Goal: Transaction & Acquisition: Book appointment/travel/reservation

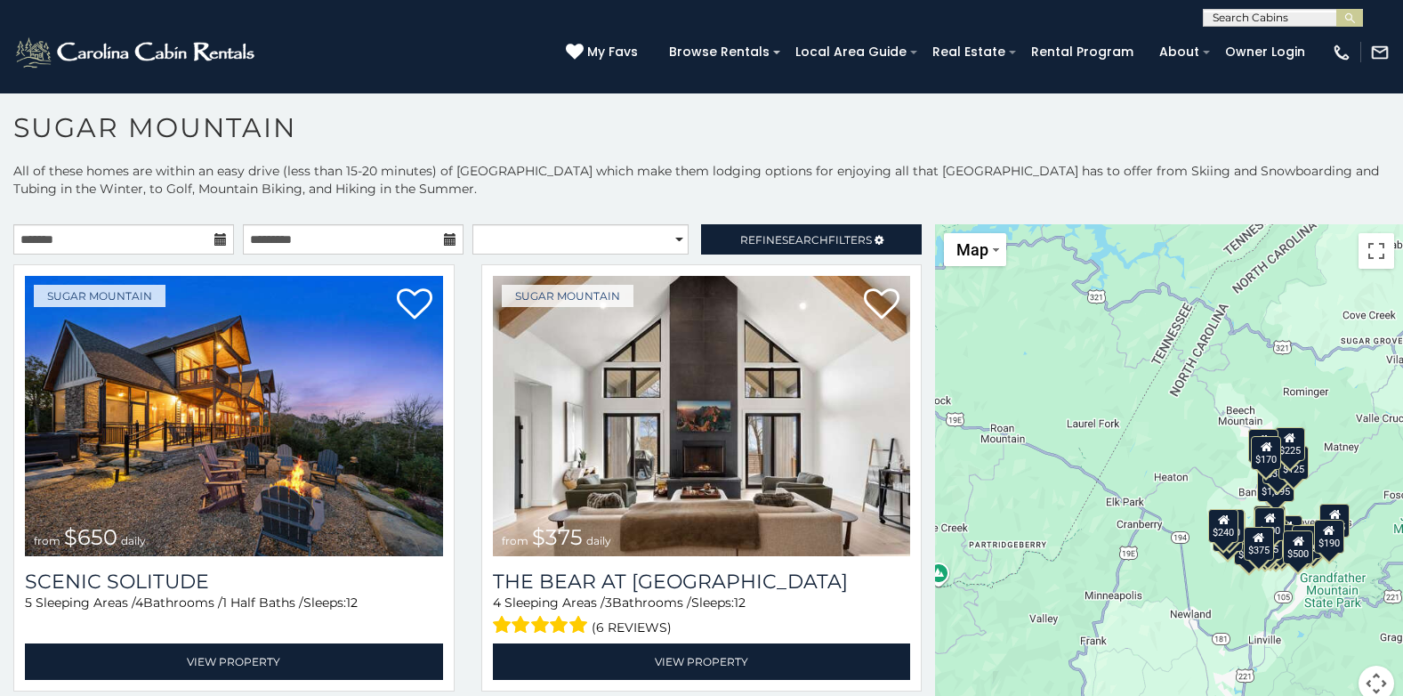
scroll to position [10, 0]
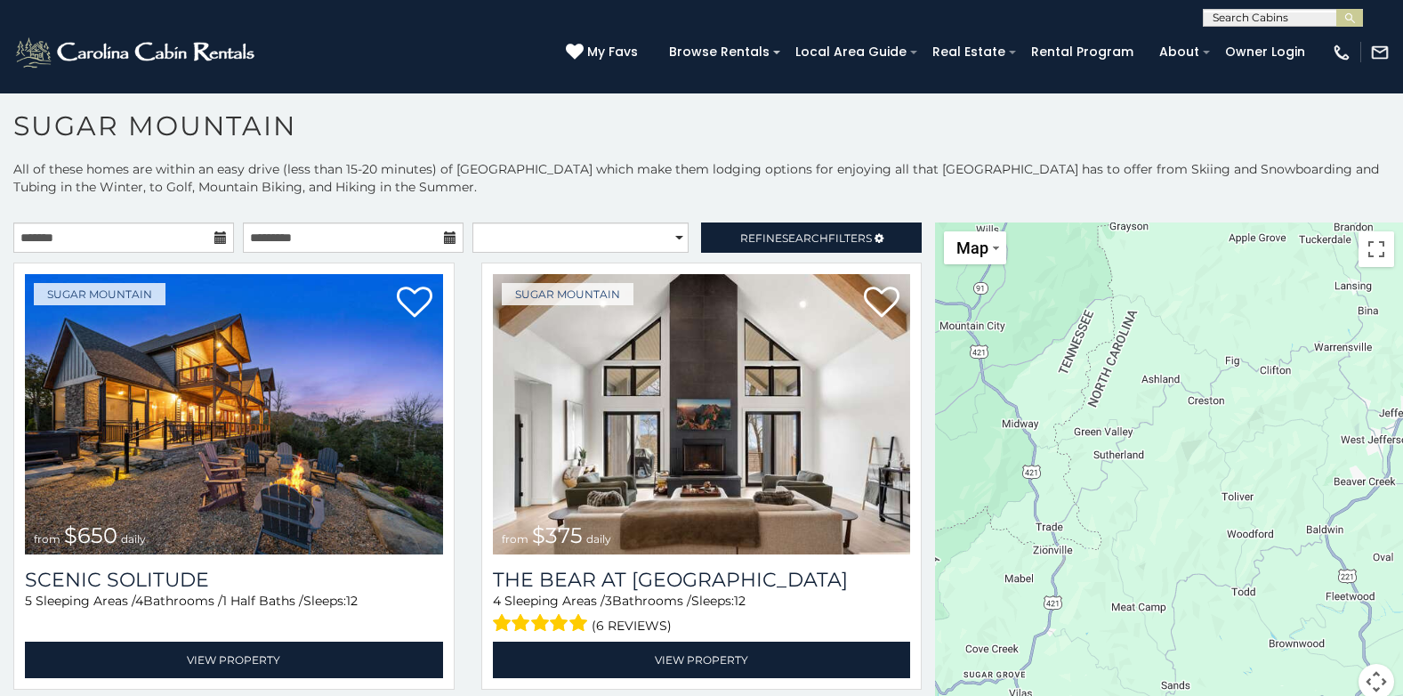
drag, startPoint x: 1324, startPoint y: 348, endPoint x: 942, endPoint y: 683, distance: 508.2
click at [942, 683] on div "$650 $375 $350 $350 $200 $375 $195 $265 $190 $175 $290 $155 $175 $345 $1,095 $1…" at bounding box center [1169, 471] width 468 height 498
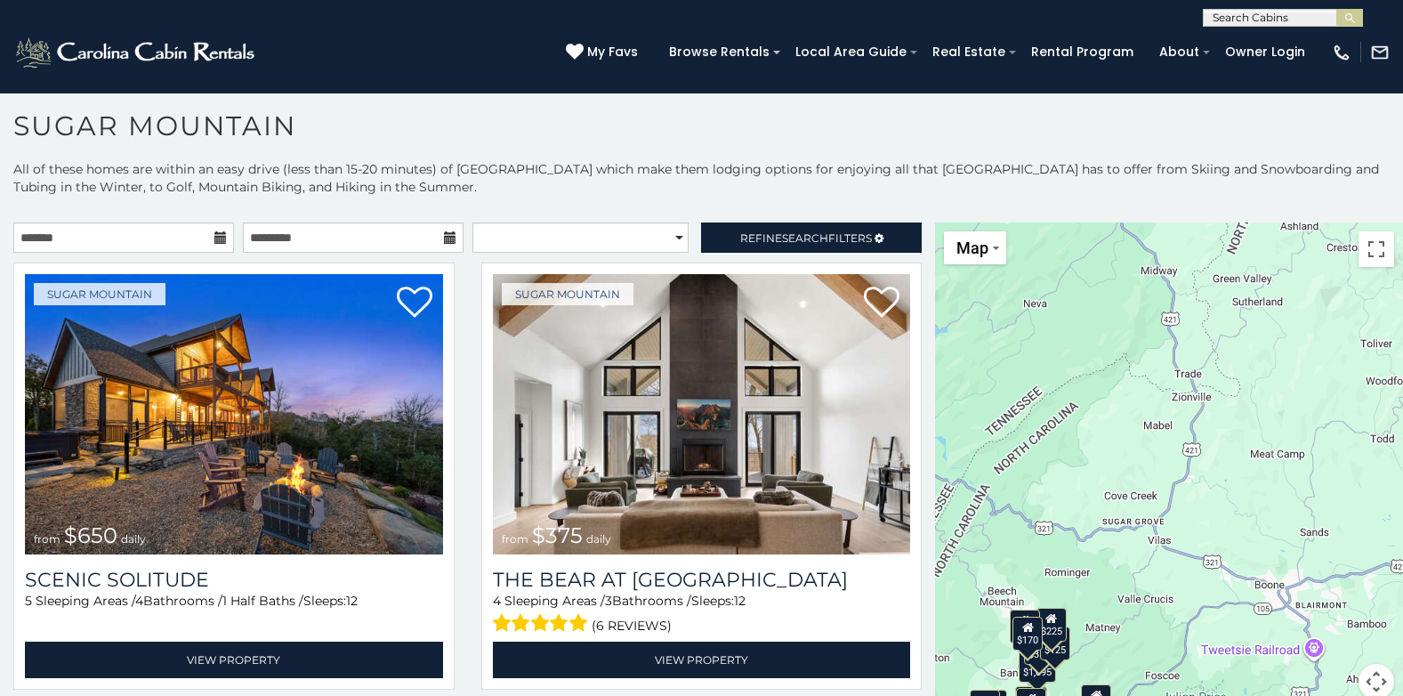
drag, startPoint x: 1261, startPoint y: 505, endPoint x: 1393, endPoint y: 363, distance: 194.0
click at [1393, 363] on div "$650 $375 $350 $350 $200 $375 $195 $265 $190 $175 $290 $155 $175 $345 $1,095 $1…" at bounding box center [1169, 471] width 468 height 498
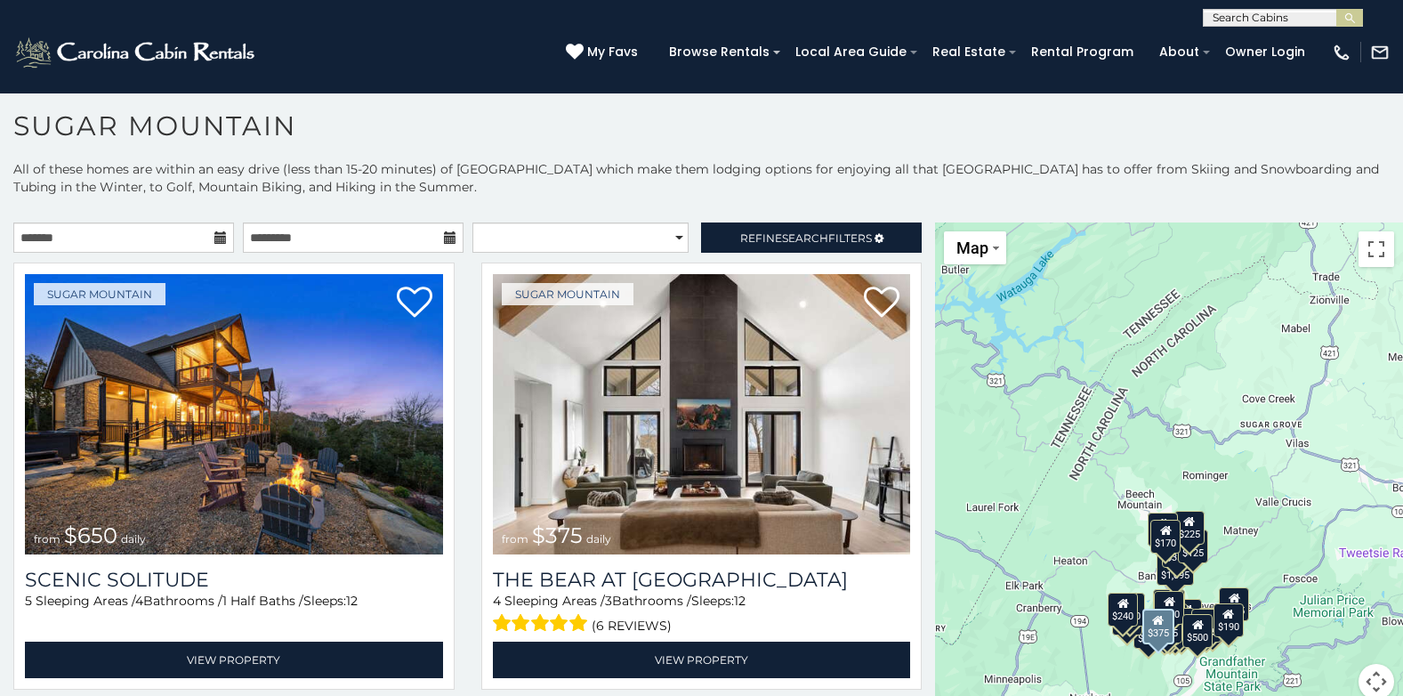
drag, startPoint x: 1218, startPoint y: 497, endPoint x: 1362, endPoint y: 398, distance: 174.5
click at [1362, 398] on div "$650 $375 $350 $350 $200 $375 $195 $265 $190 $175 $290 $155 $175 $345 $1,095 $1…" at bounding box center [1169, 471] width 468 height 498
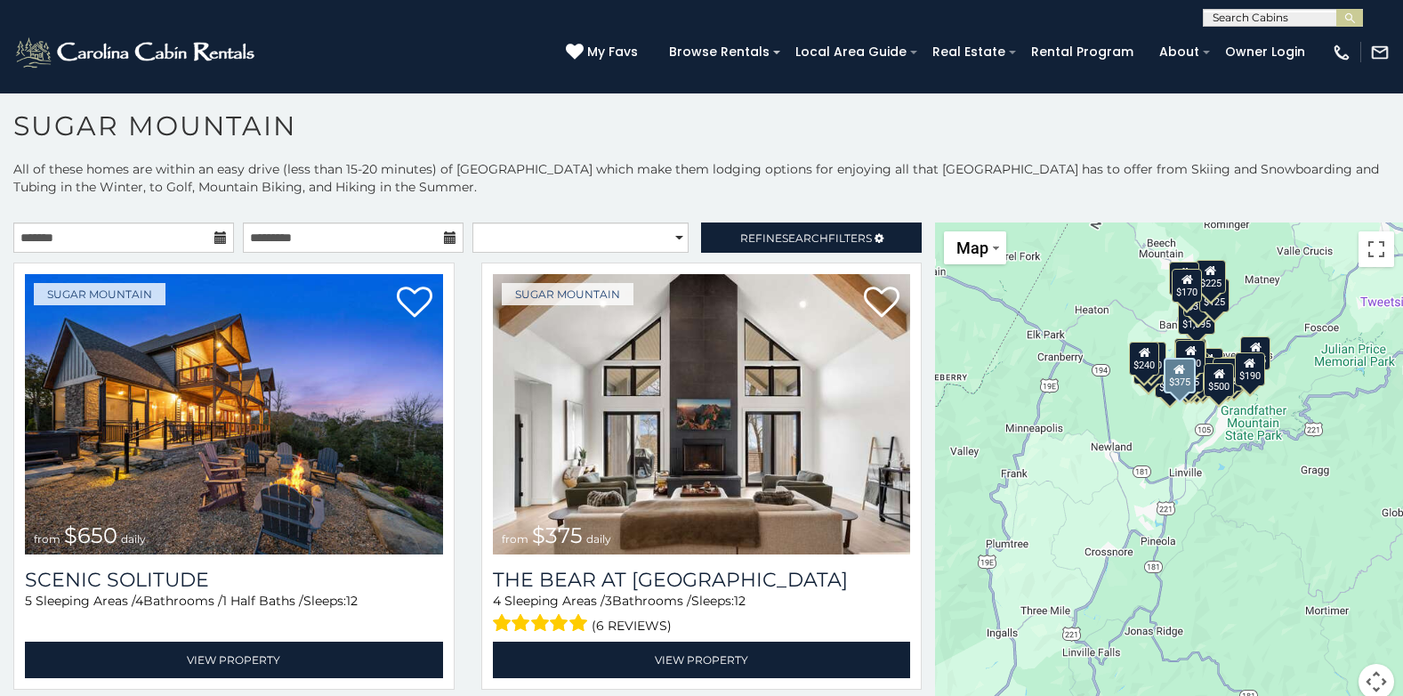
drag, startPoint x: 1273, startPoint y: 417, endPoint x: 1295, endPoint y: 164, distance: 254.5
click at [1295, 164] on div "**********" at bounding box center [701, 453] width 1403 height 587
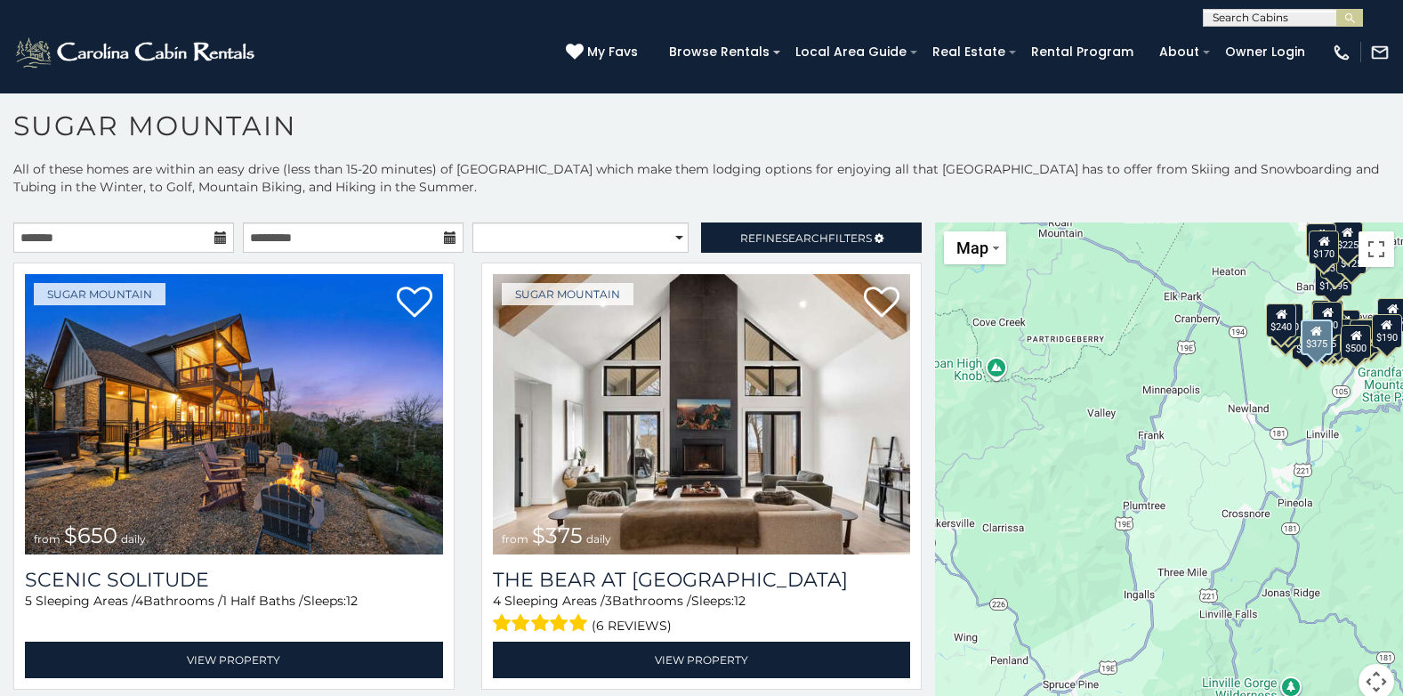
drag, startPoint x: 1275, startPoint y: 523, endPoint x: 1415, endPoint y: 482, distance: 145.6
click at [1402, 482] on html "**********" at bounding box center [701, 343] width 1403 height 706
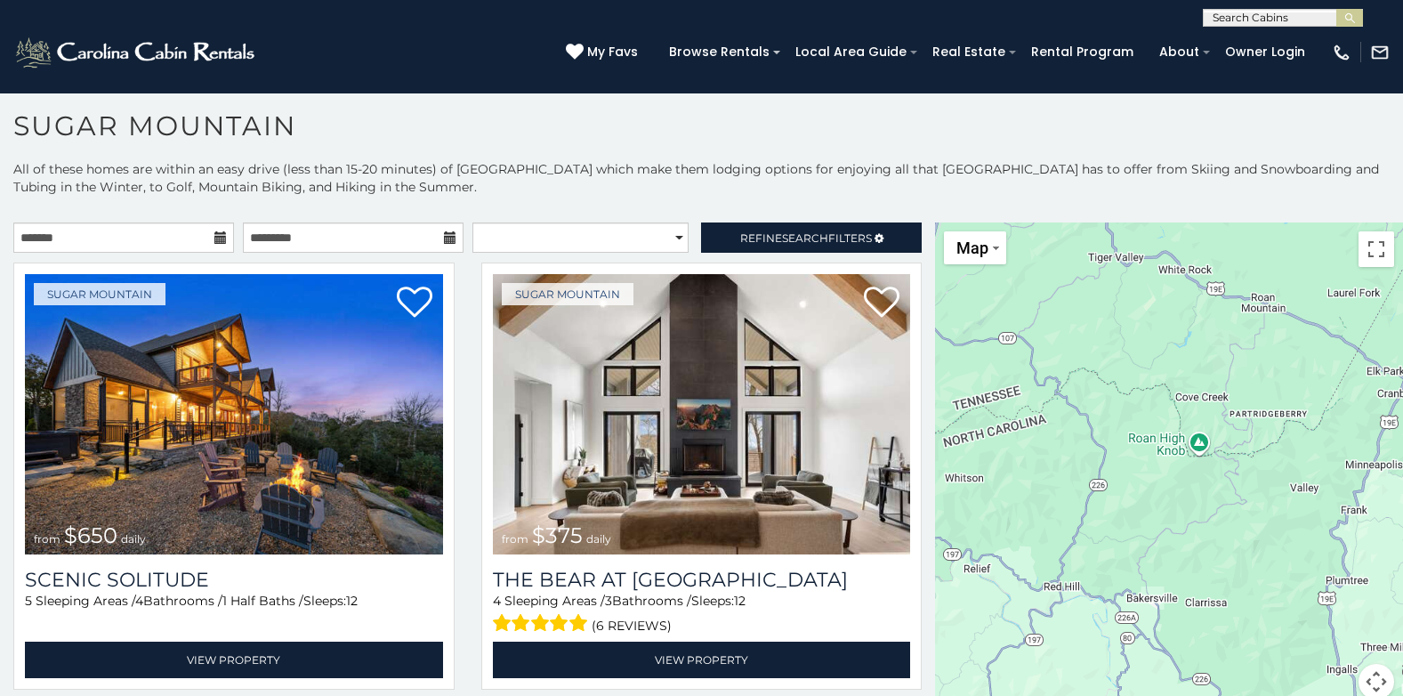
drag, startPoint x: 1014, startPoint y: 453, endPoint x: 1220, endPoint y: 528, distance: 218.7
click at [1220, 528] on div "$650 $375 $350 $350 $200 $375 $195 $265 $190 $175 $290 $155 $175 $345 $1,095 $1…" at bounding box center [1169, 471] width 468 height 498
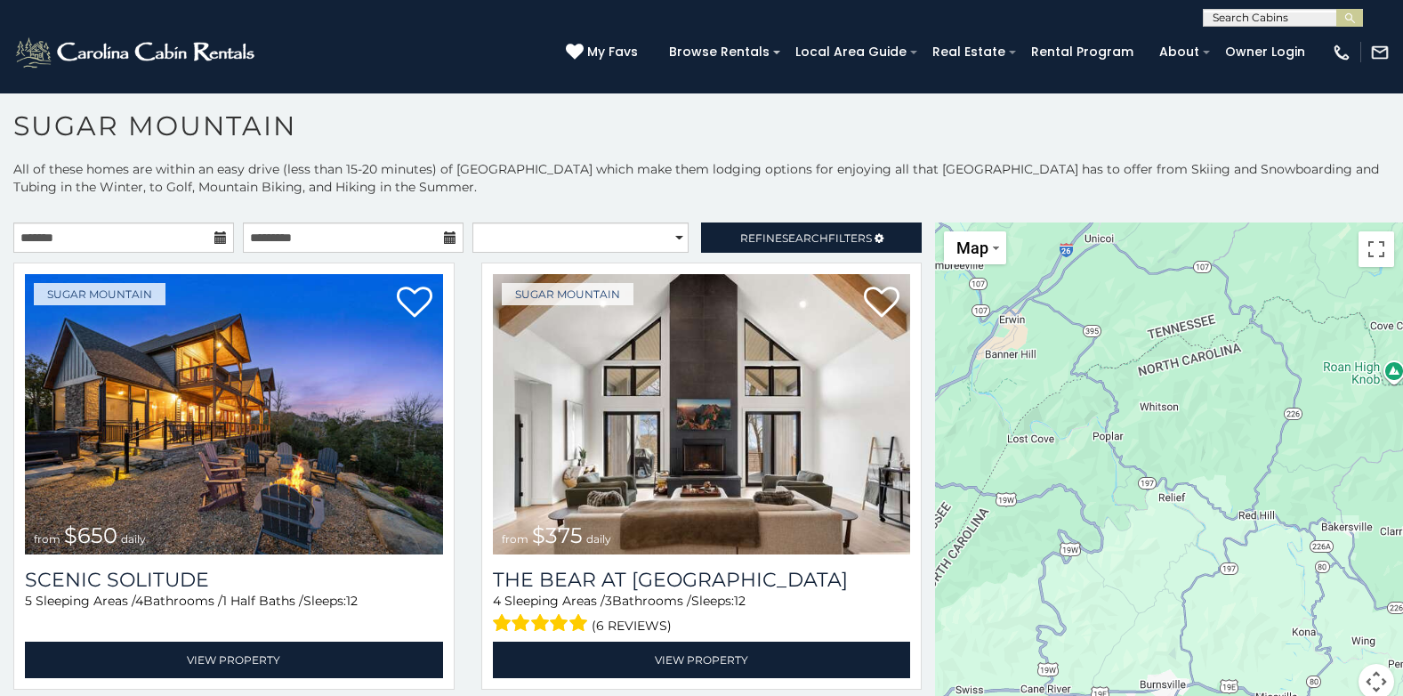
drag, startPoint x: 1220, startPoint y: 528, endPoint x: 1419, endPoint y: 456, distance: 212.0
click at [1402, 456] on html "**********" at bounding box center [701, 343] width 1403 height 706
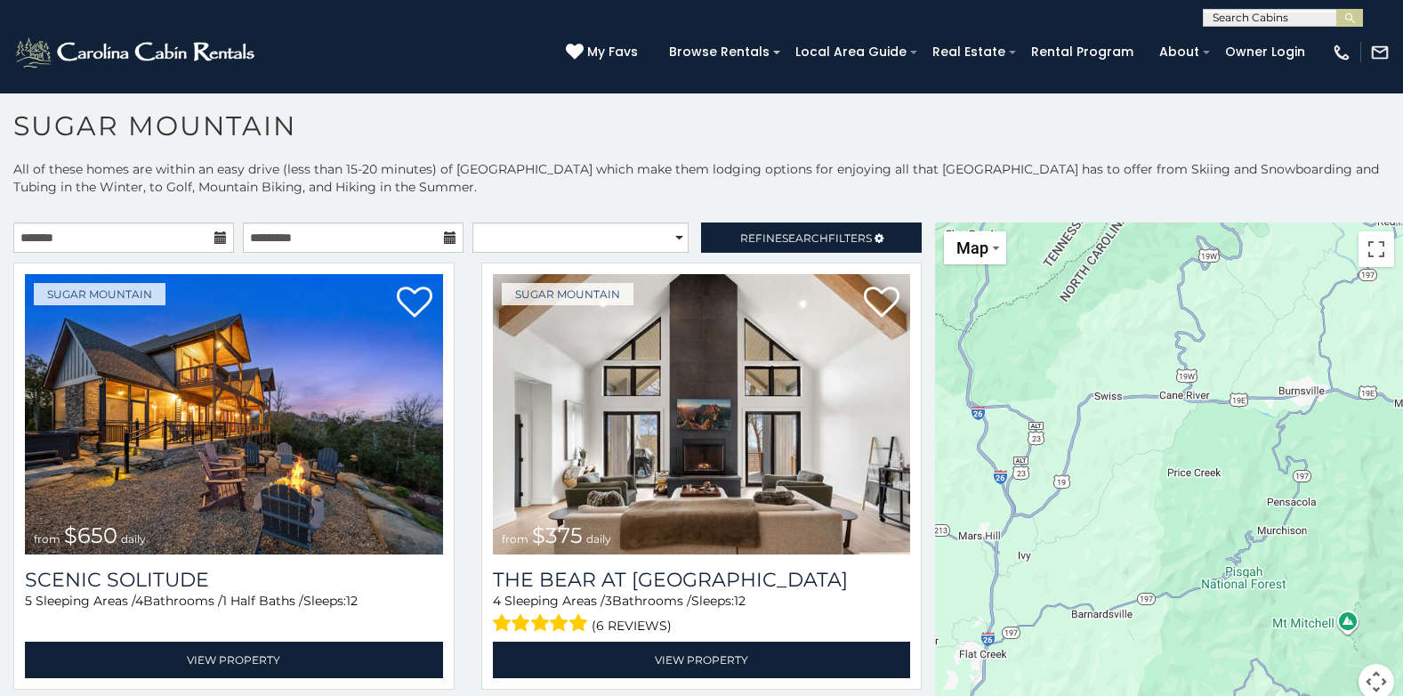
drag, startPoint x: 1262, startPoint y: 570, endPoint x: 1402, endPoint y: 275, distance: 326.8
click at [1402, 275] on div "**********" at bounding box center [701, 428] width 1403 height 536
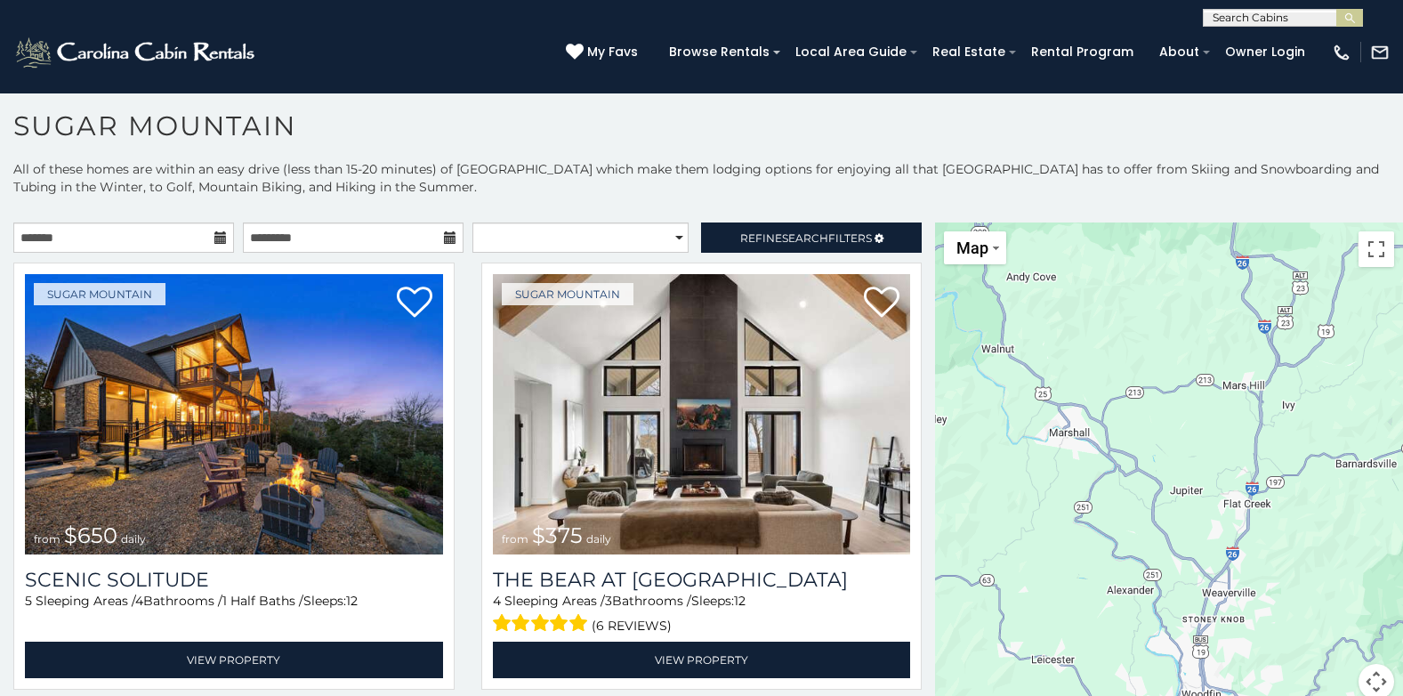
drag, startPoint x: 1153, startPoint y: 496, endPoint x: 1419, endPoint y: 345, distance: 305.6
click at [1402, 345] on html "**********" at bounding box center [701, 343] width 1403 height 706
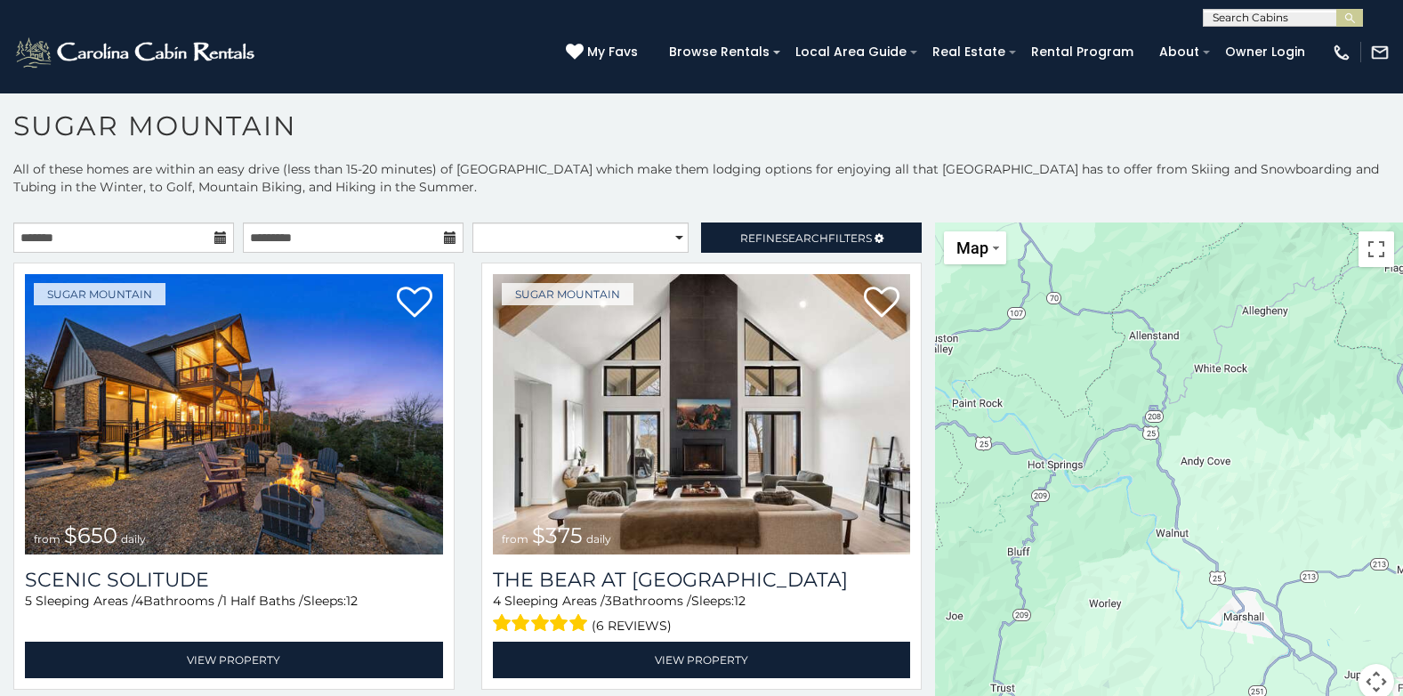
drag, startPoint x: 1179, startPoint y: 488, endPoint x: 1355, endPoint y: 672, distance: 254.9
click at [1355, 672] on div "$650 $375 $350 $350 $200 $375 $195 $265 $190 $175 $290 $155 $175 $345 $1,095 $1…" at bounding box center [1169, 471] width 468 height 498
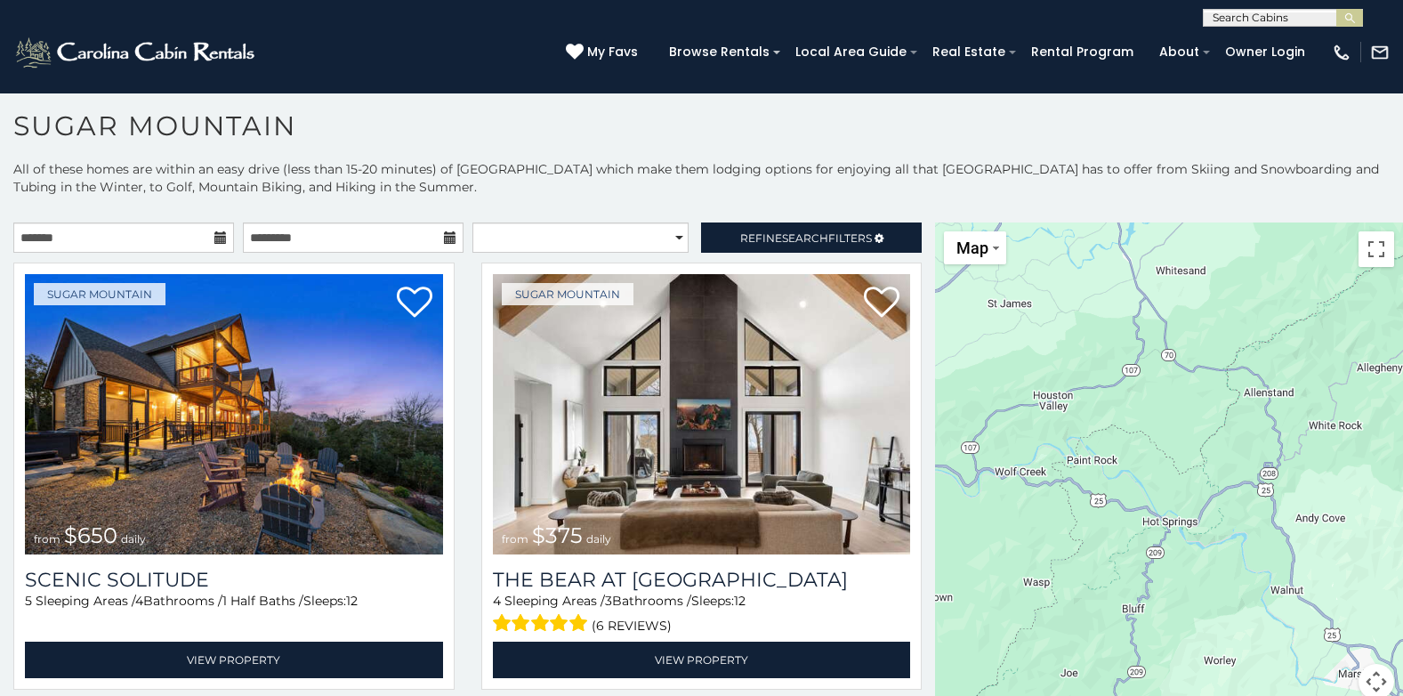
drag, startPoint x: 1135, startPoint y: 594, endPoint x: 1253, endPoint y: 649, distance: 130.6
click at [1253, 649] on div "$650 $375 $350 $350 $200 $375 $195 $265 $190 $175 $290 $155 $175 $345 $1,095 $1…" at bounding box center [1169, 471] width 468 height 498
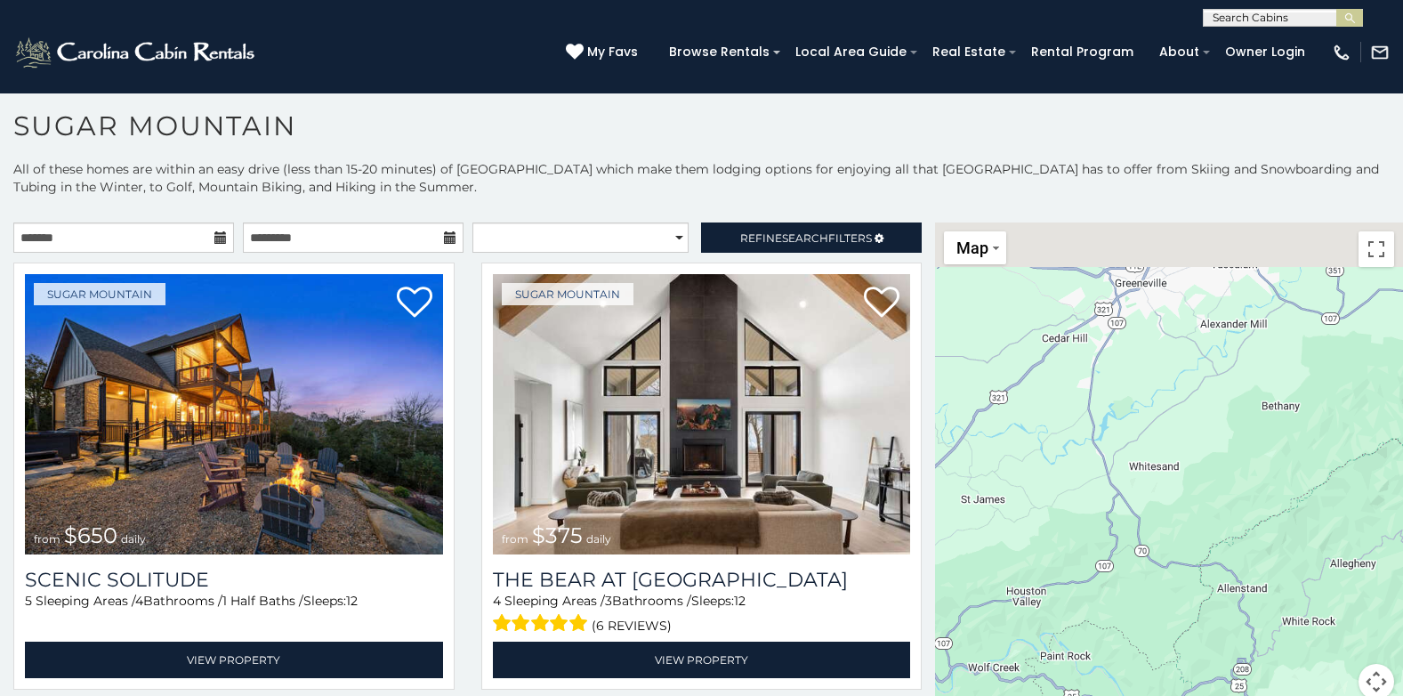
drag, startPoint x: 1314, startPoint y: 438, endPoint x: 1288, endPoint y: 636, distance: 200.2
click at [1288, 636] on div "$650 $375 $350 $350 $200 $375 $195 $265 $190 $175 $290 $155 $175 $345 $1,095 $1…" at bounding box center [1169, 471] width 468 height 498
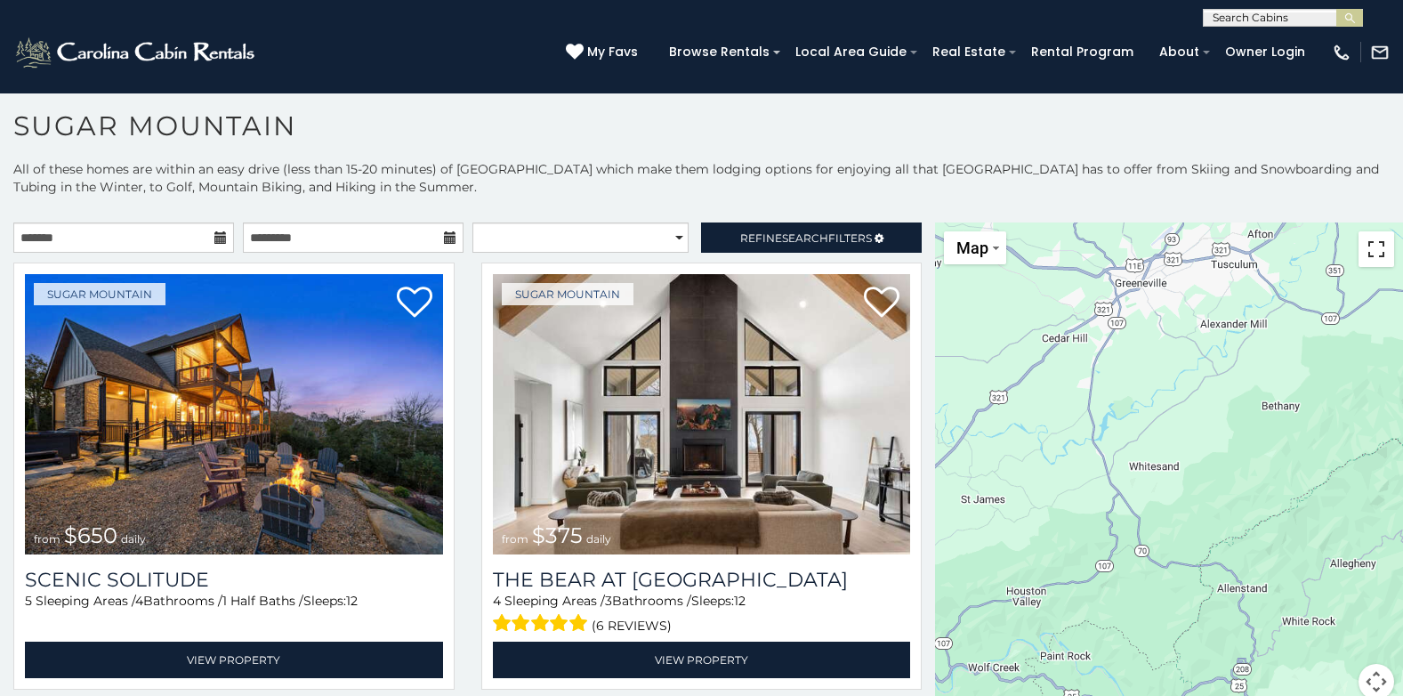
click at [1369, 251] on button "Toggle fullscreen view" at bounding box center [1377, 249] width 36 height 36
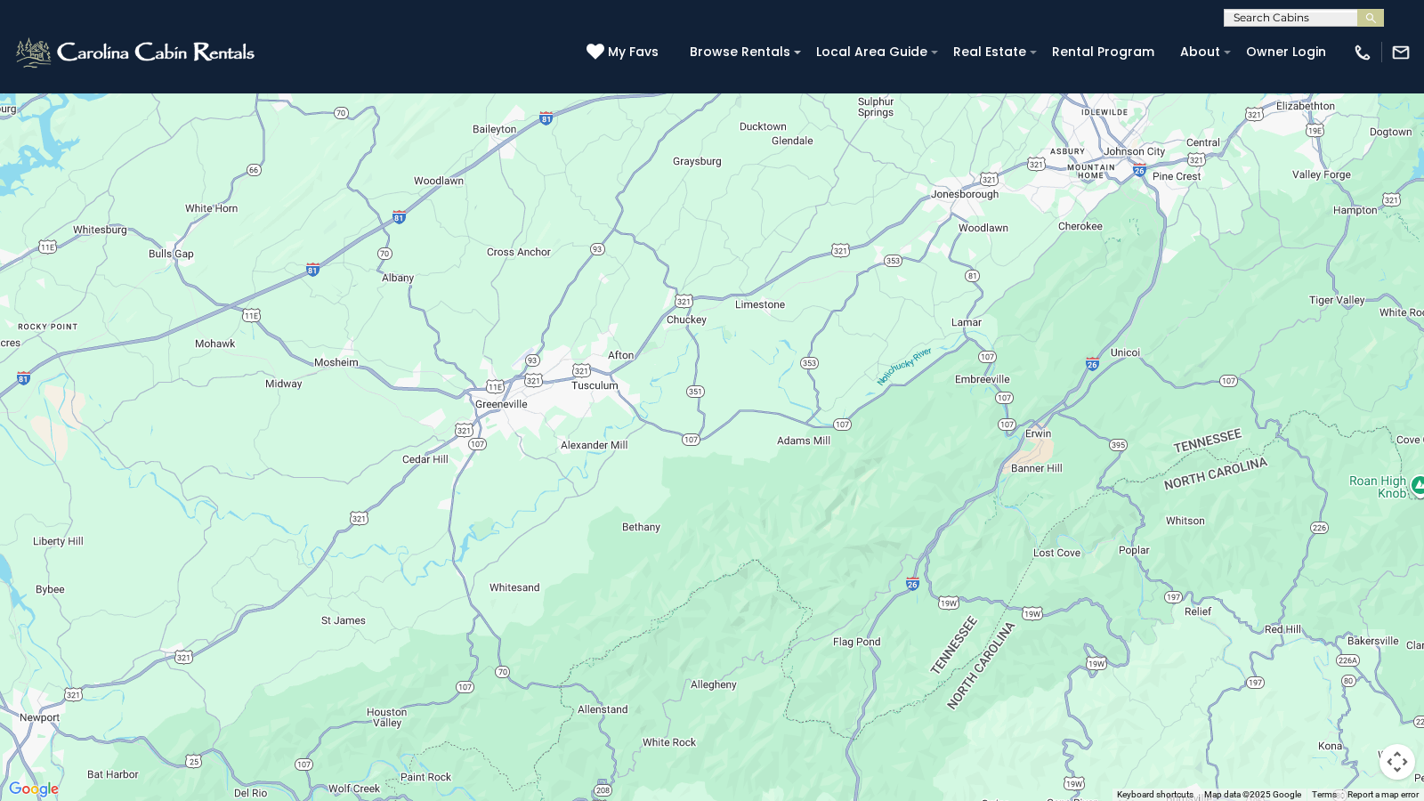
drag, startPoint x: 1315, startPoint y: 311, endPoint x: 1130, endPoint y: 508, distance: 270.7
click at [1130, 508] on div "$650 $375 $350 $350 $200 $375 $195 $265 $190 $175 $290 $155 $175 $345 $1,095 $1…" at bounding box center [712, 400] width 1424 height 801
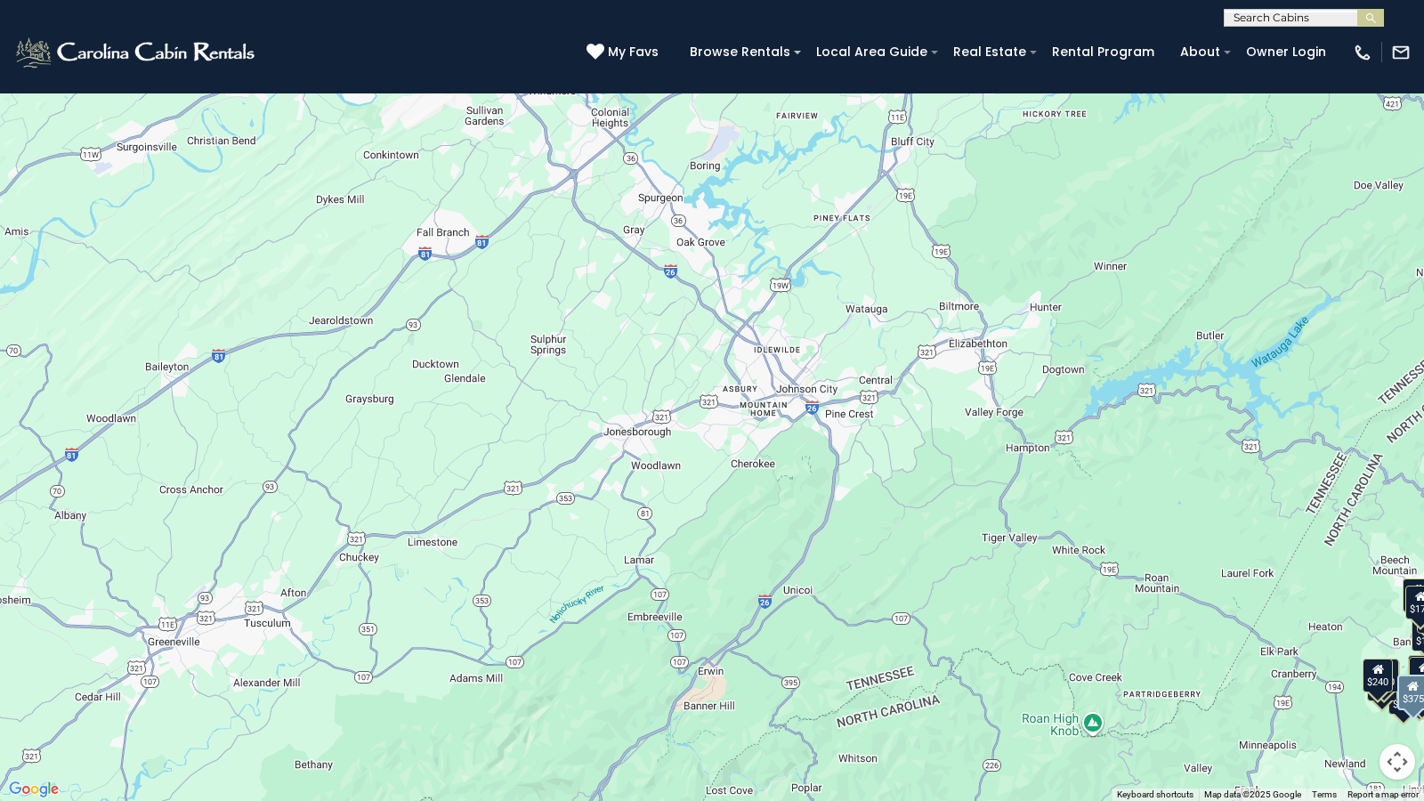
drag, startPoint x: 1131, startPoint y: 250, endPoint x: 802, endPoint y: 489, distance: 406.6
click at [802, 489] on div "$650 $375 $350 $350 $200 $375 $195 $265 $190 $175 $290 $155 $175 $345 $1,095 $1…" at bounding box center [712, 400] width 1424 height 801
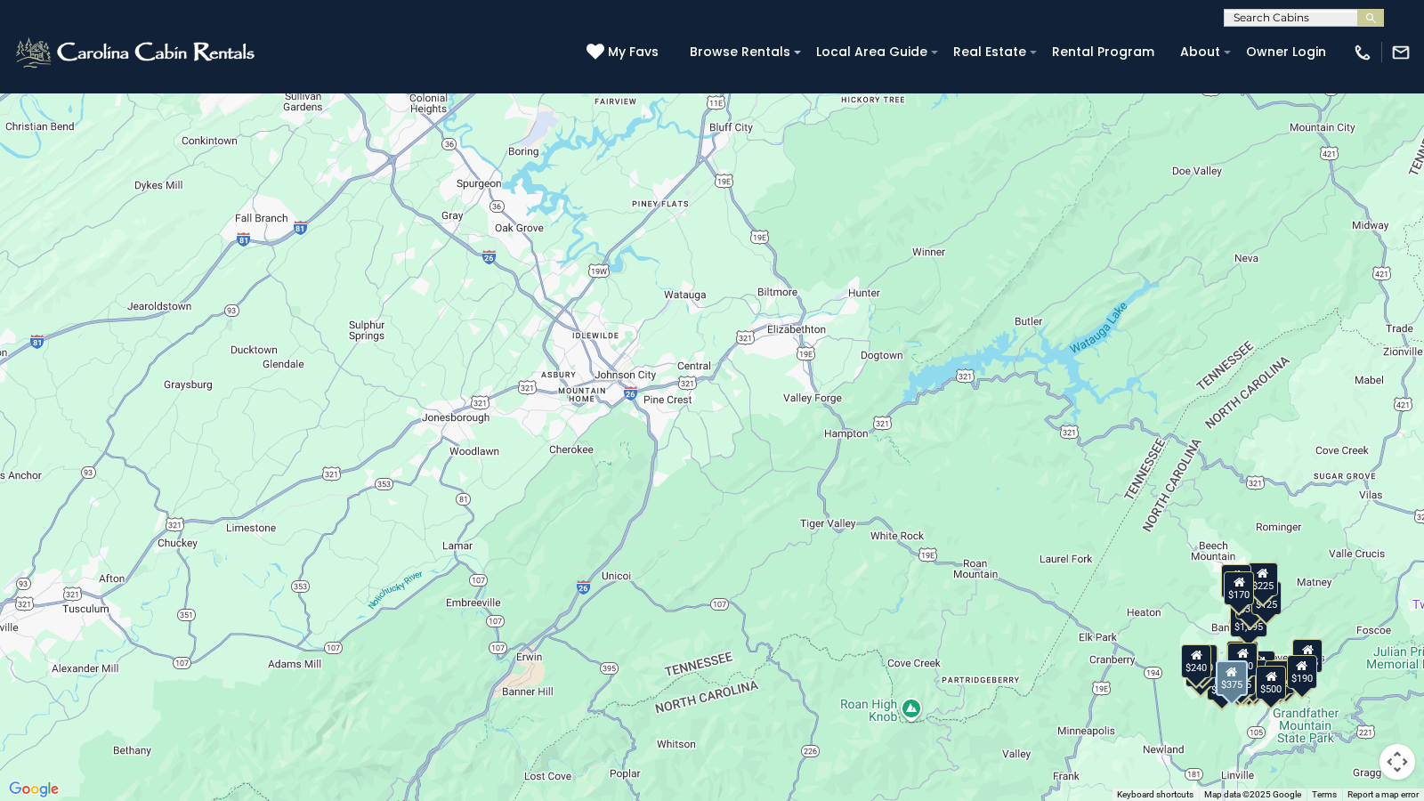
drag, startPoint x: 927, startPoint y: 521, endPoint x: 740, endPoint y: 506, distance: 187.4
click at [740, 506] on div "$650 $375 $350 $350 $200 $375 $195 $265 $190 $175 $290 $155 $175 $345 $1,095 $1…" at bounding box center [712, 400] width 1424 height 801
click at [1388, 36] on button "Toggle fullscreen view" at bounding box center [1397, 27] width 36 height 36
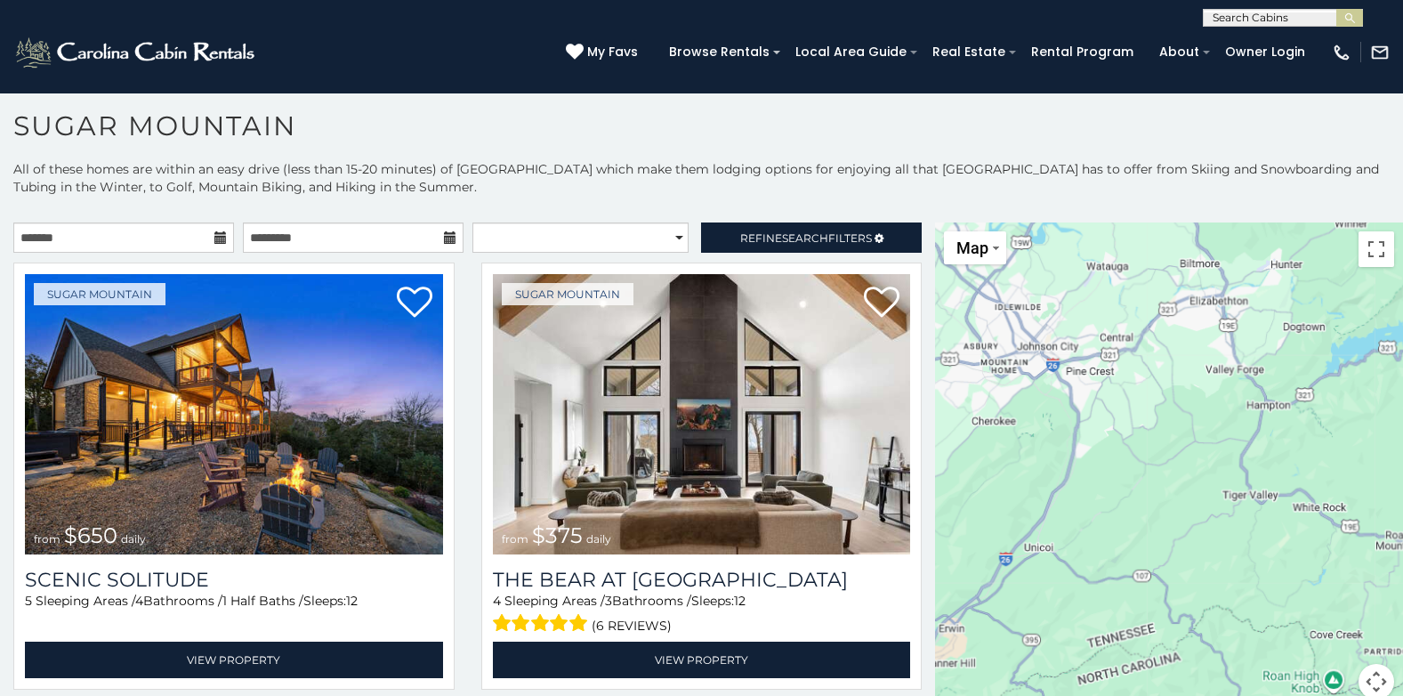
drag, startPoint x: 1249, startPoint y: 461, endPoint x: 1213, endPoint y: 361, distance: 106.1
click at [1213, 361] on div "$650 $375 $350 $350 $200 $375 $195 $265 $190 $175 $290 $155 $175 $345 $1,095 $1…" at bounding box center [1169, 471] width 468 height 498
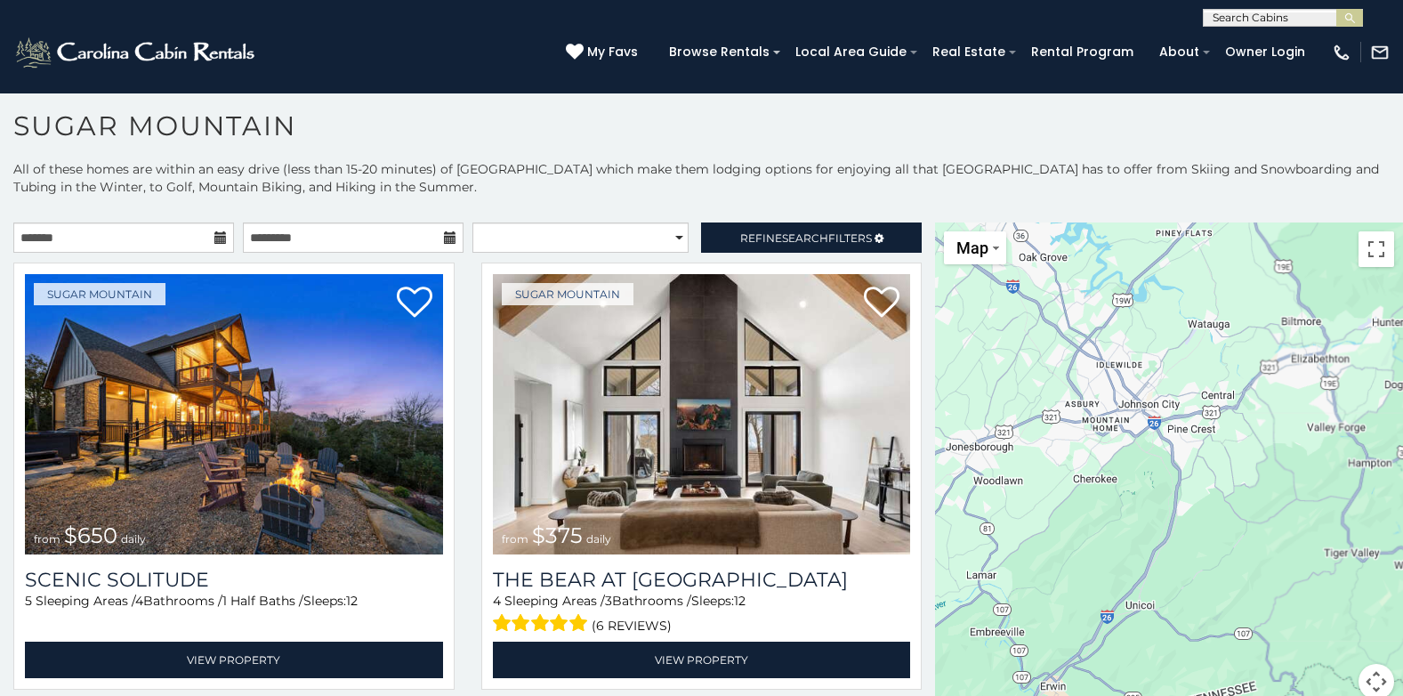
drag, startPoint x: 1217, startPoint y: 456, endPoint x: 1319, endPoint y: 501, distance: 111.1
click at [1319, 501] on div "$650 $375 $350 $350 $200 $375 $195 $265 $190 $175 $290 $155 $175 $345 $1,095 $1…" at bounding box center [1169, 471] width 468 height 498
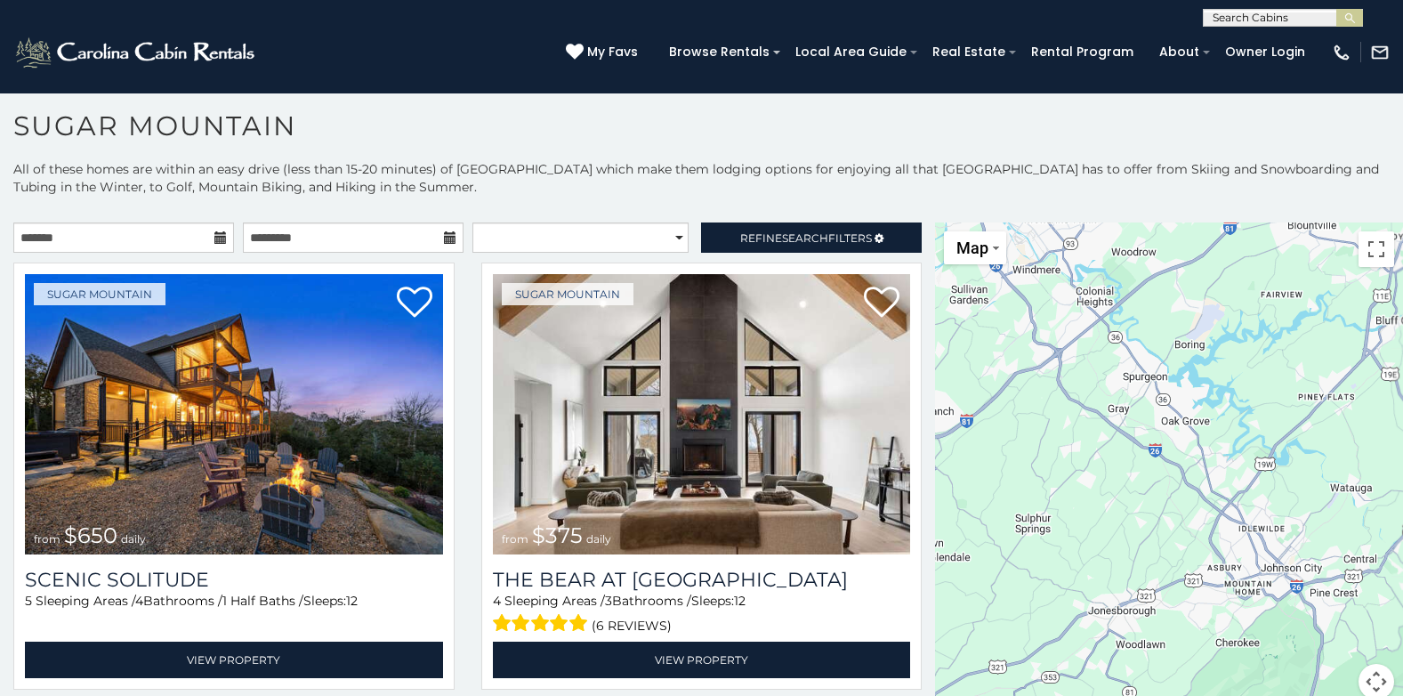
drag, startPoint x: 1255, startPoint y: 500, endPoint x: 1400, endPoint y: 666, distance: 220.1
click at [1400, 666] on div "**********" at bounding box center [701, 428] width 1403 height 536
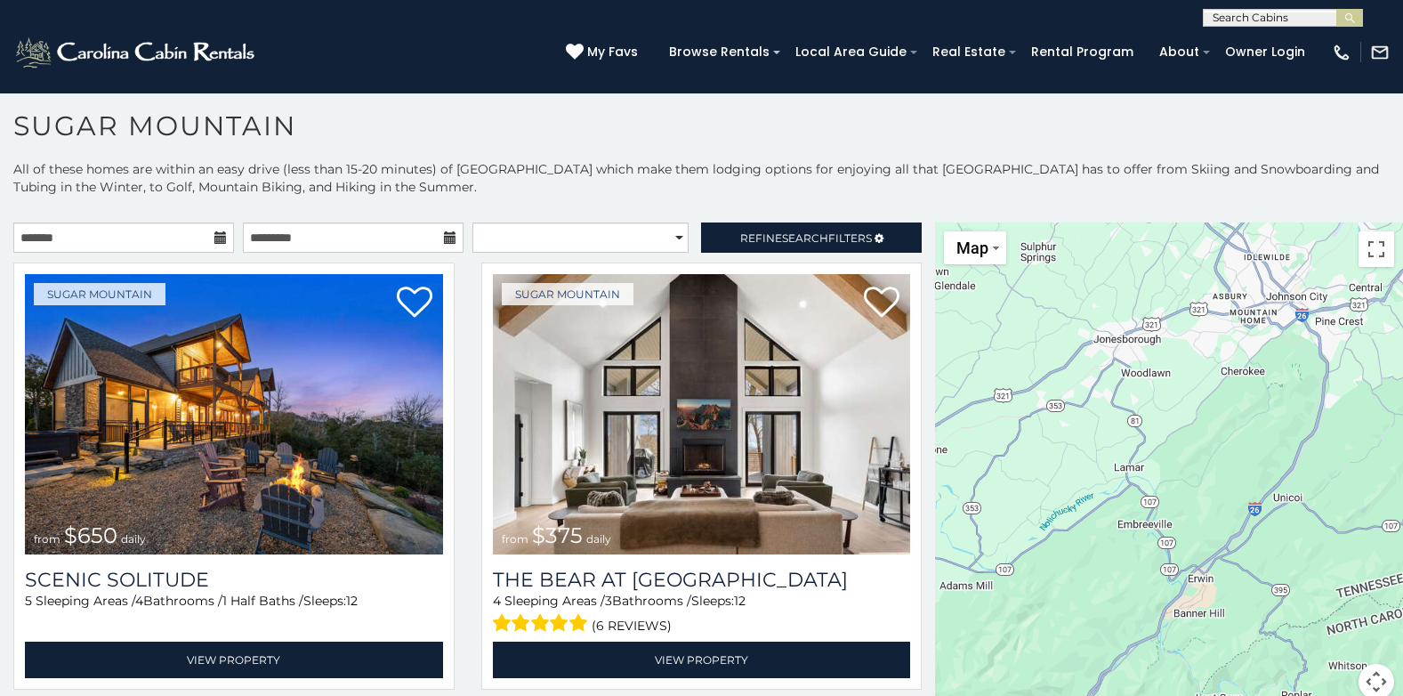
drag, startPoint x: 1240, startPoint y: 423, endPoint x: 1235, endPoint y: 77, distance: 346.2
click at [1235, 83] on body "**********" at bounding box center [701, 389] width 1403 height 613
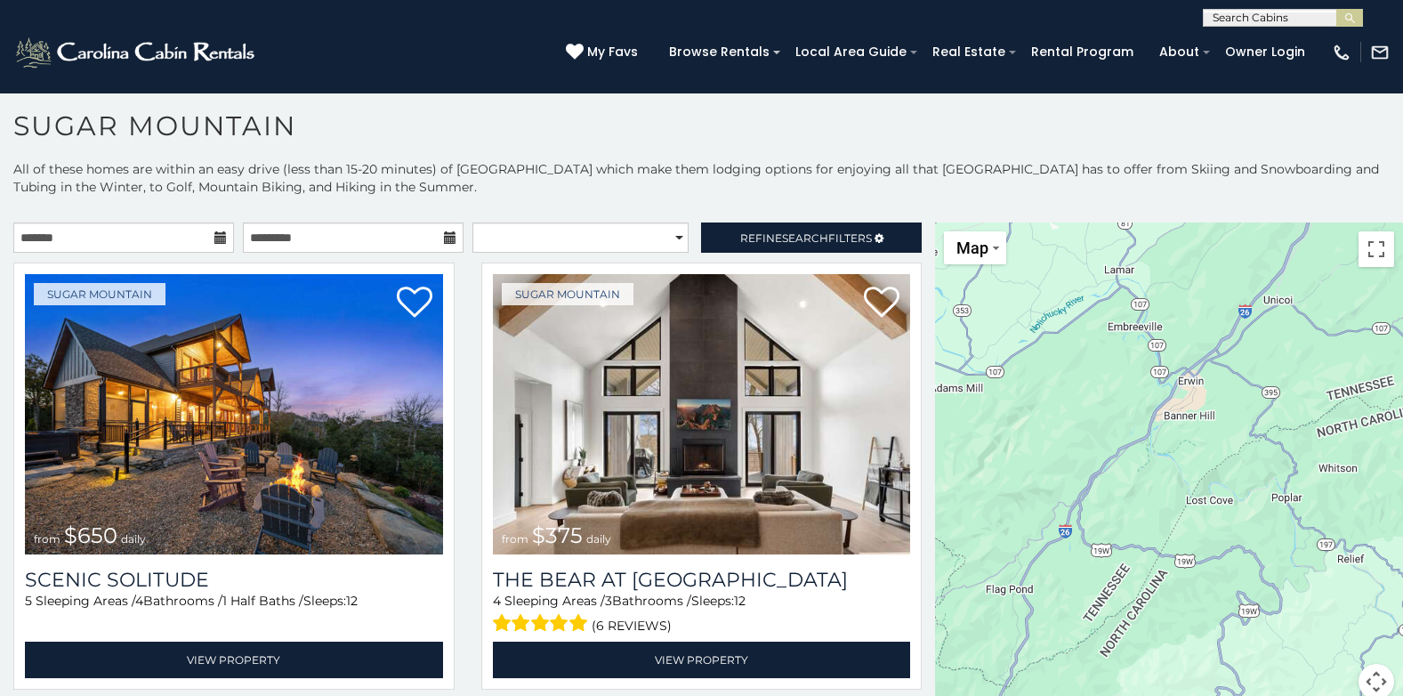
drag, startPoint x: 1230, startPoint y: 389, endPoint x: 1226, endPoint y: 274, distance: 114.8
click at [1226, 274] on div "$650 $375 $350 $350 $200 $375 $195 $265 $190 $175 $290 $155 $175 $345 $1,095 $1…" at bounding box center [1169, 471] width 468 height 498
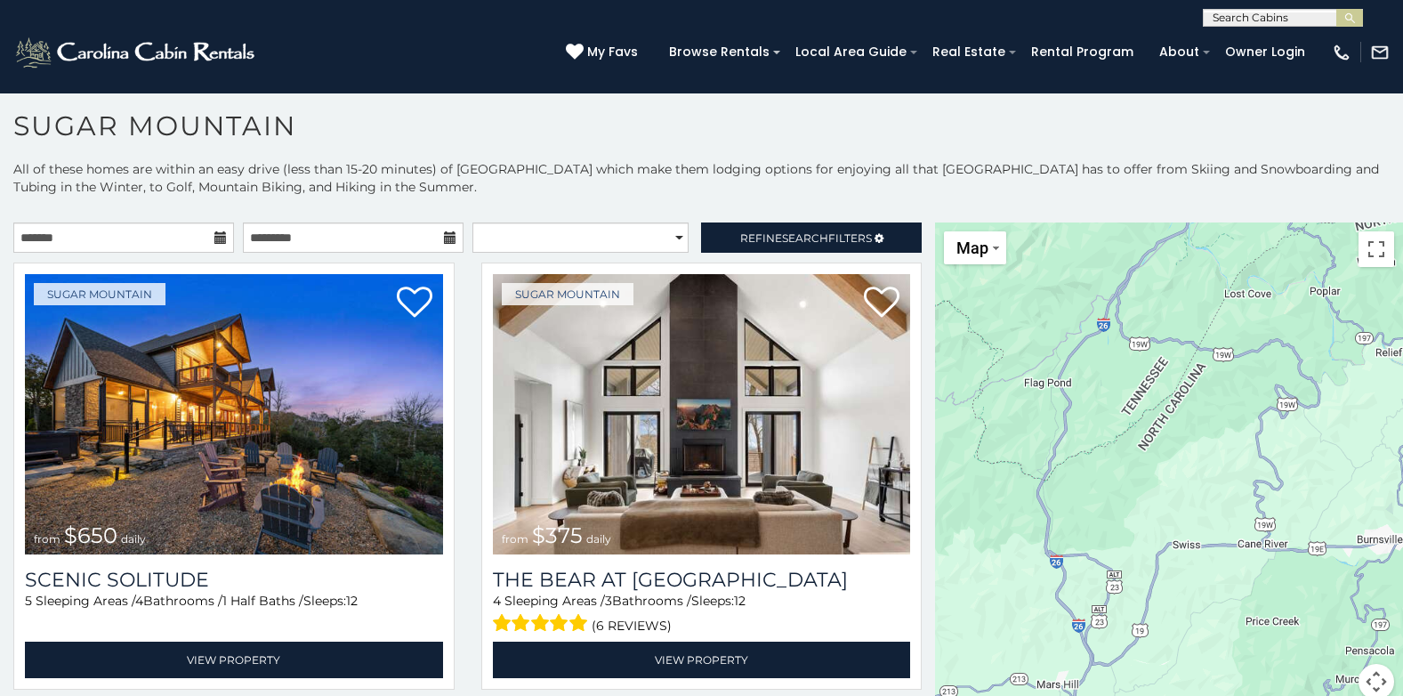
drag, startPoint x: 1248, startPoint y: 492, endPoint x: 1286, endPoint y: 279, distance: 216.1
click at [1286, 279] on div "$650 $375 $350 $350 $200 $375 $195 $265 $190 $175 $290 $155 $175 $345 $1,095 $1…" at bounding box center [1169, 471] width 468 height 498
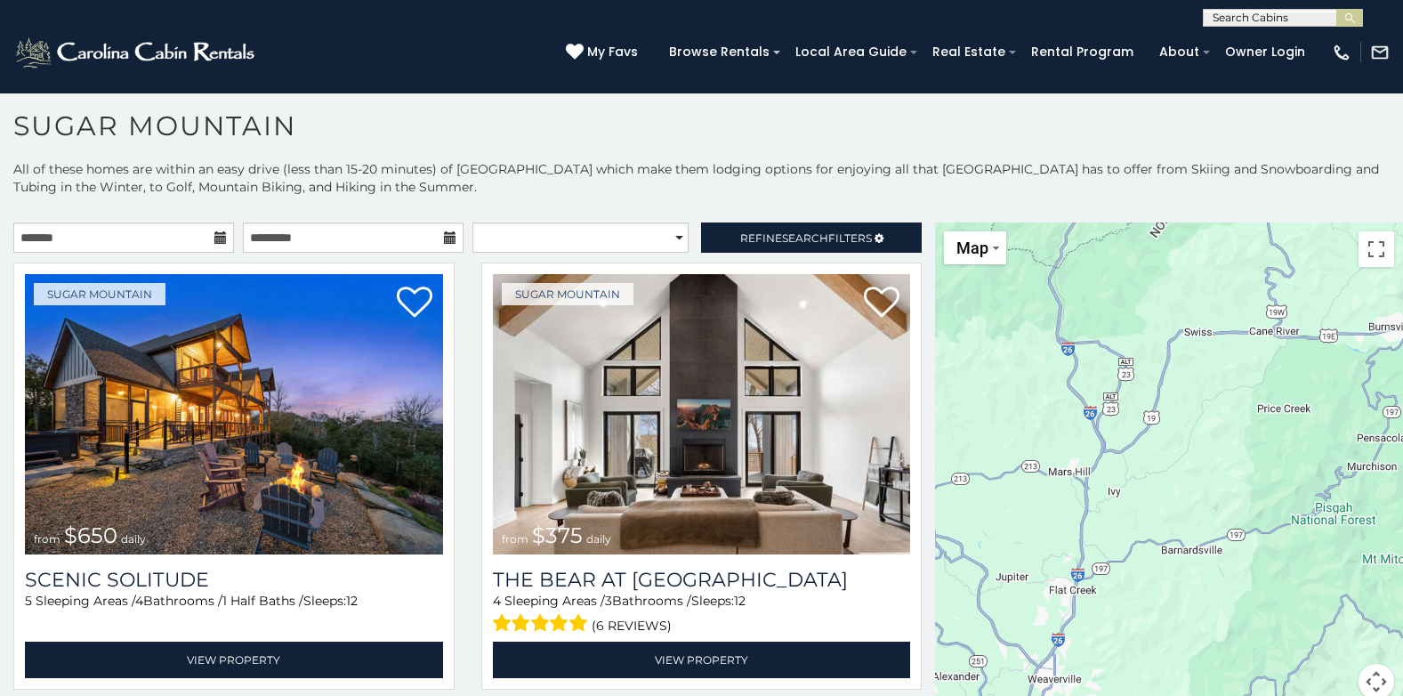
drag, startPoint x: 1291, startPoint y: 478, endPoint x: 1303, endPoint y: 263, distance: 215.7
click at [1303, 263] on div "$650 $375 $350 $350 $200 $375 $195 $265 $190 $175 $290 $155 $175 $345 $1,095 $1…" at bounding box center [1169, 471] width 468 height 498
click at [1366, 252] on button "Toggle fullscreen view" at bounding box center [1377, 249] width 36 height 36
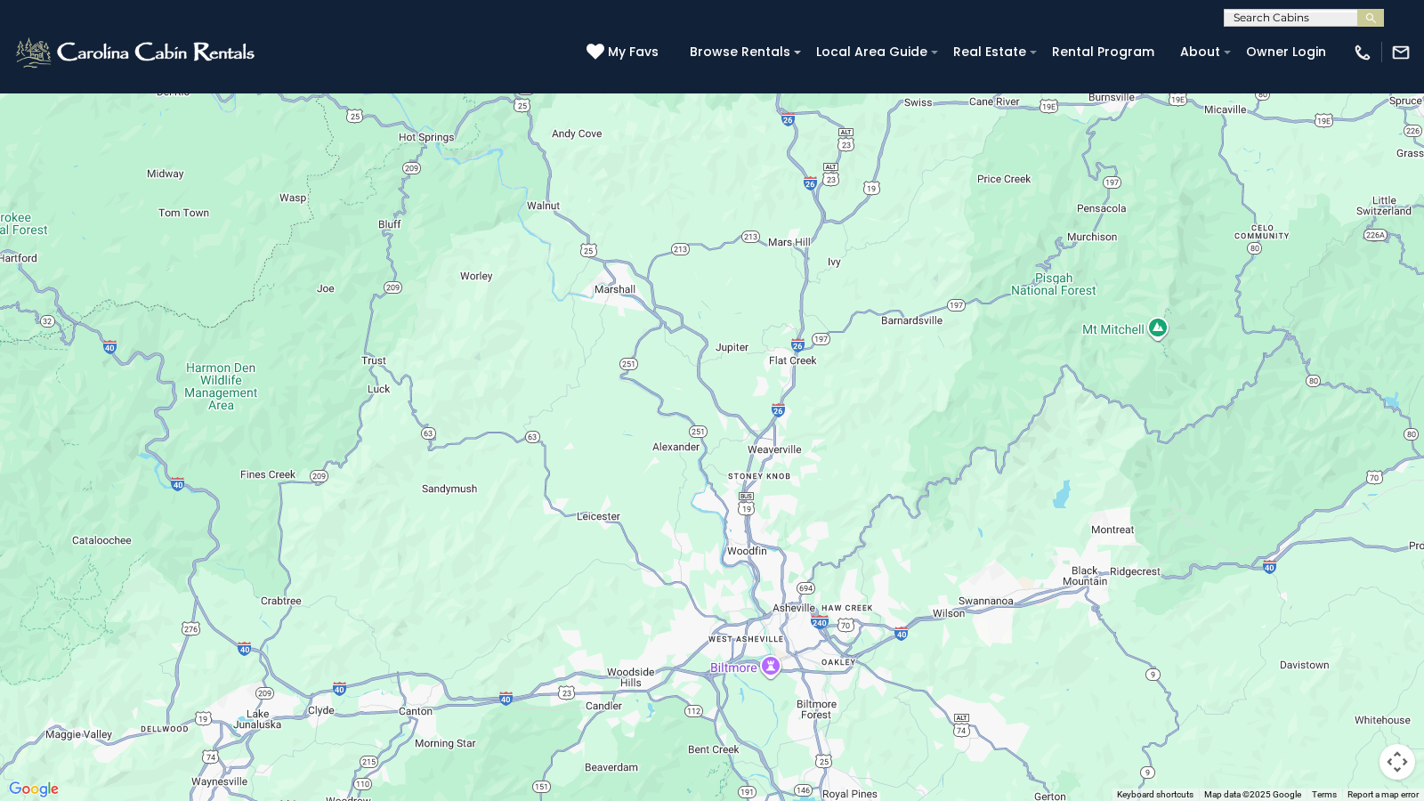
drag, startPoint x: 818, startPoint y: 620, endPoint x: 1001, endPoint y: 451, distance: 249.4
click at [1001, 451] on div "$650 $375 $350 $350 $200 $375 $195 $265 $190 $175 $290 $155 $175 $345 $1,095 $1…" at bounding box center [712, 400] width 1424 height 801
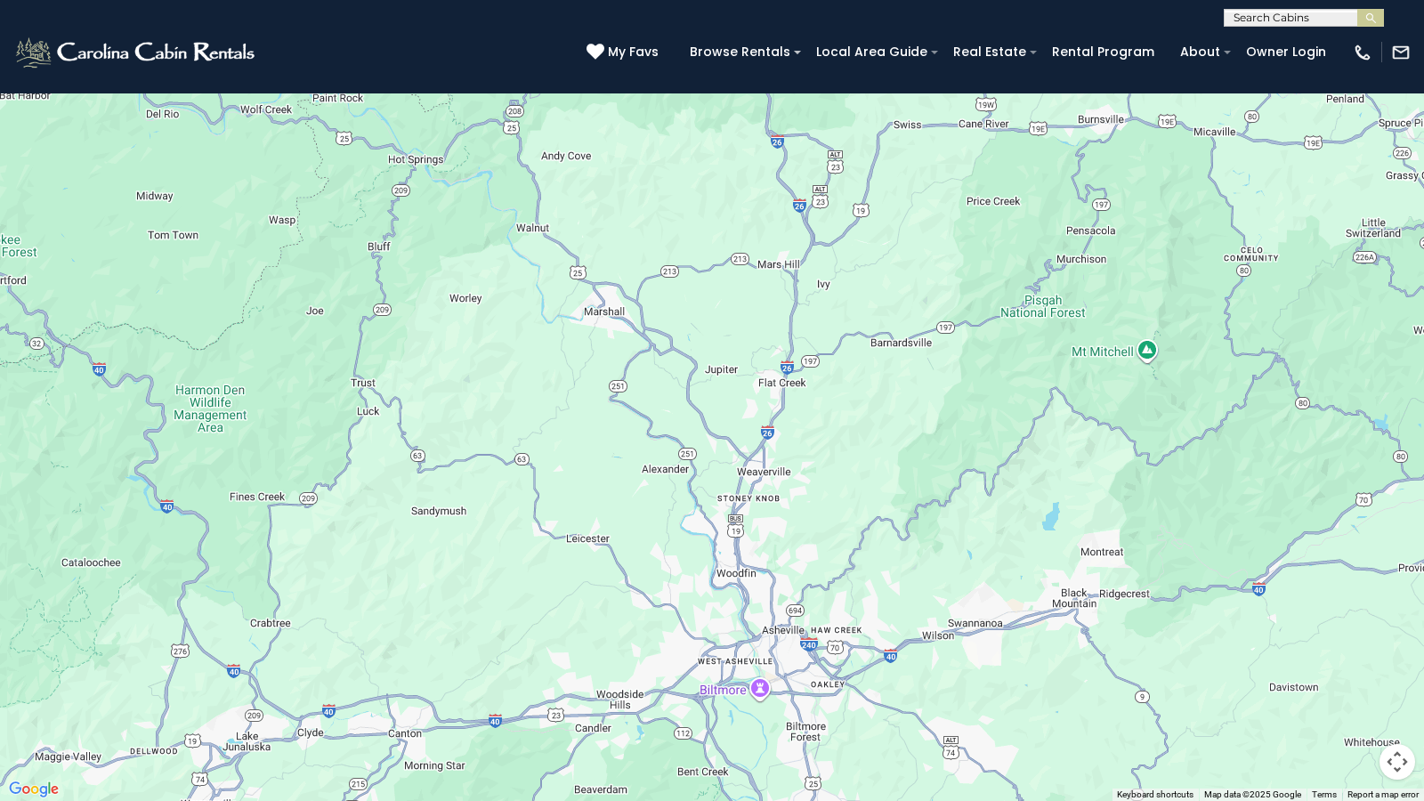
drag, startPoint x: 953, startPoint y: 473, endPoint x: 926, endPoint y: 521, distance: 55.0
click at [926, 521] on div "$650 $375 $350 $350 $200 $375 $195 $265 $190 $175 $290 $155 $175 $345 $1,095 $1…" at bounding box center [712, 400] width 1424 height 801
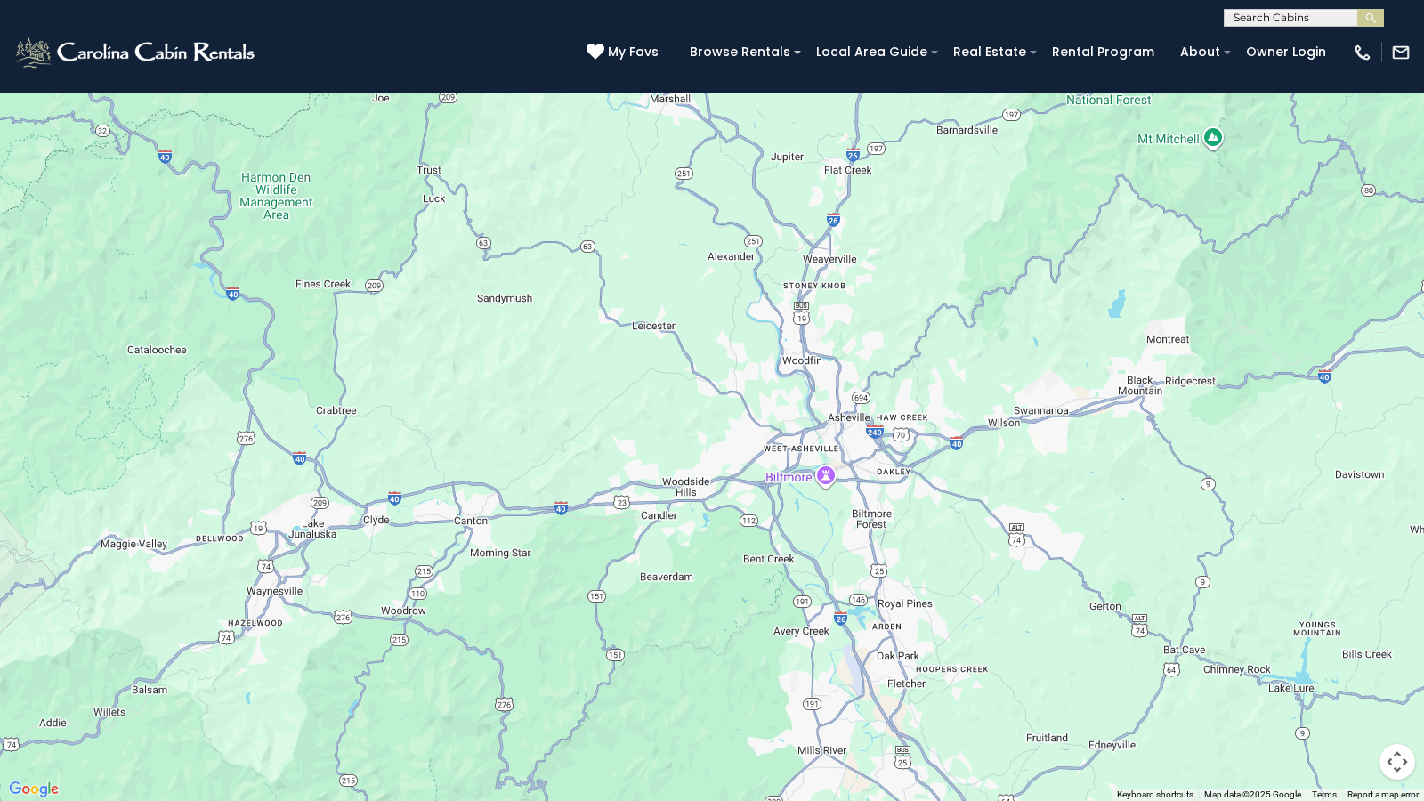
drag, startPoint x: 926, startPoint y: 521, endPoint x: 1021, endPoint y: 255, distance: 282.3
click at [1021, 255] on div "$650 $375 $350 $350 $200 $375 $195 $265 $190 $175 $290 $155 $175 $345 $1,095 $1…" at bounding box center [712, 400] width 1424 height 801
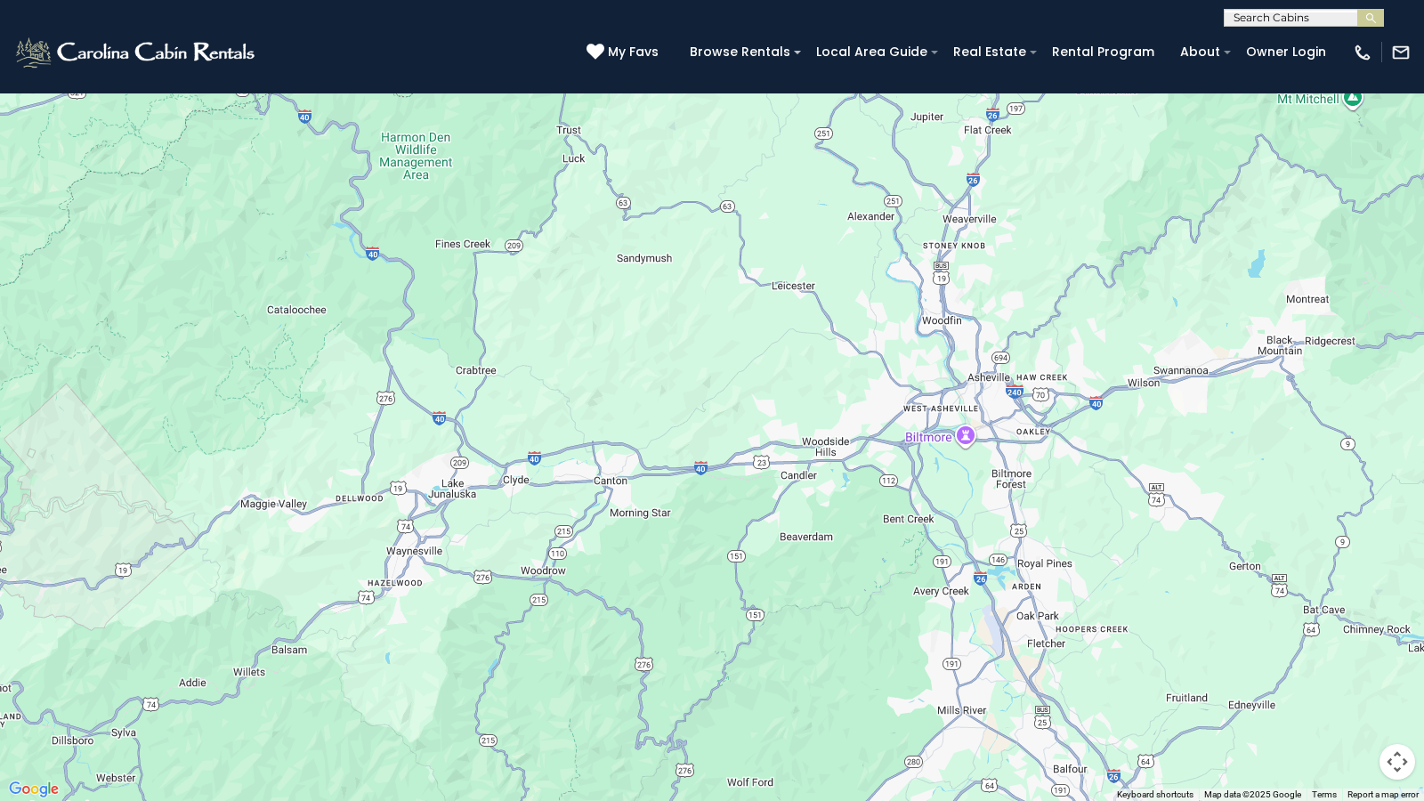
drag, startPoint x: 955, startPoint y: 354, endPoint x: 1097, endPoint y: 314, distance: 147.9
click at [1097, 314] on div "$650 $375 $350 $350 $200 $375 $195 $265 $190 $175 $290 $155 $175 $345 $1,095 $1…" at bounding box center [712, 400] width 1424 height 801
click at [1398, 673] on div "$650 $375 $350 $350 $200 $375 $195 $265 $190 $175 $290 $155 $175 $345 $1,095 $1…" at bounding box center [712, 400] width 1424 height 801
click at [1397, 22] on button "Toggle fullscreen view" at bounding box center [1397, 27] width 36 height 36
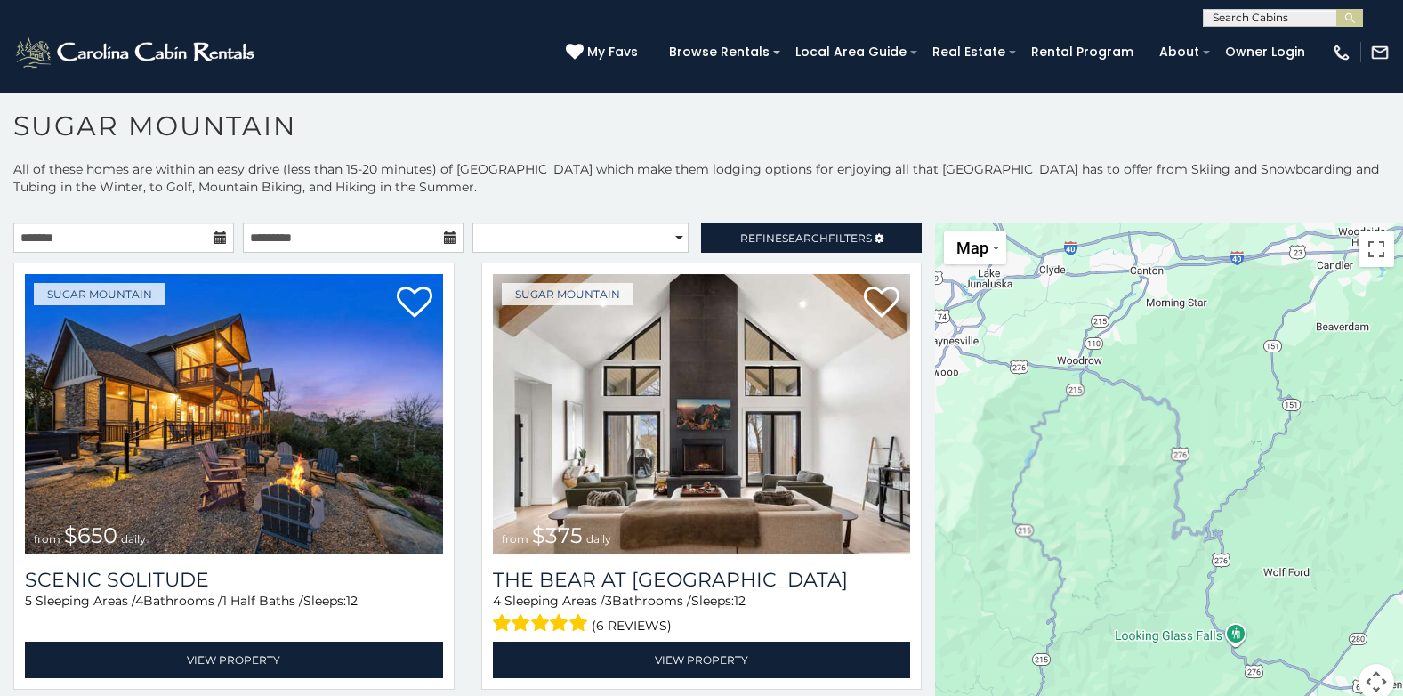
drag, startPoint x: 1119, startPoint y: 585, endPoint x: 1204, endPoint y: 261, distance: 334.8
click at [1204, 261] on div "$650 $375 $350 $350 $200 $375 $195 $265 $190 $175 $290 $155 $175 $345 $1,095 $1…" at bounding box center [1169, 471] width 468 height 498
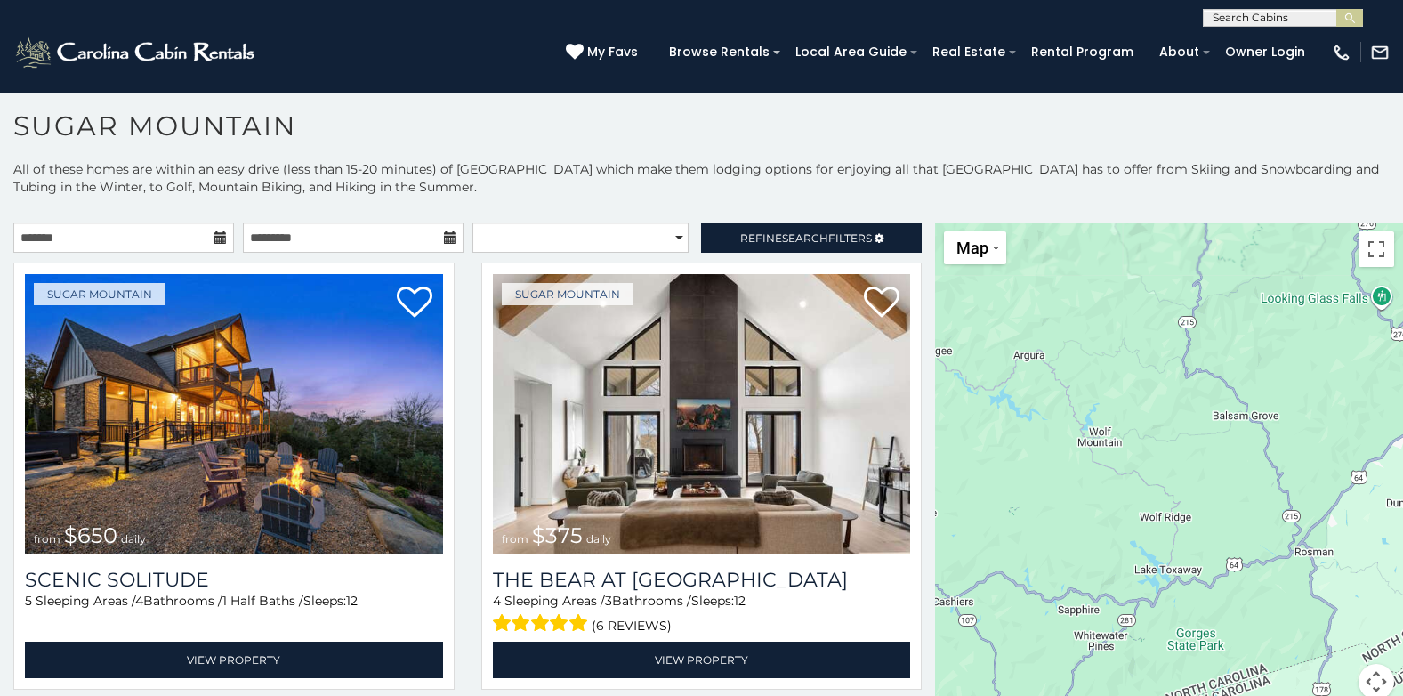
drag, startPoint x: 1140, startPoint y: 483, endPoint x: 1289, endPoint y: 132, distance: 382.0
click at [1289, 132] on div "**********" at bounding box center [701, 402] width 1403 height 586
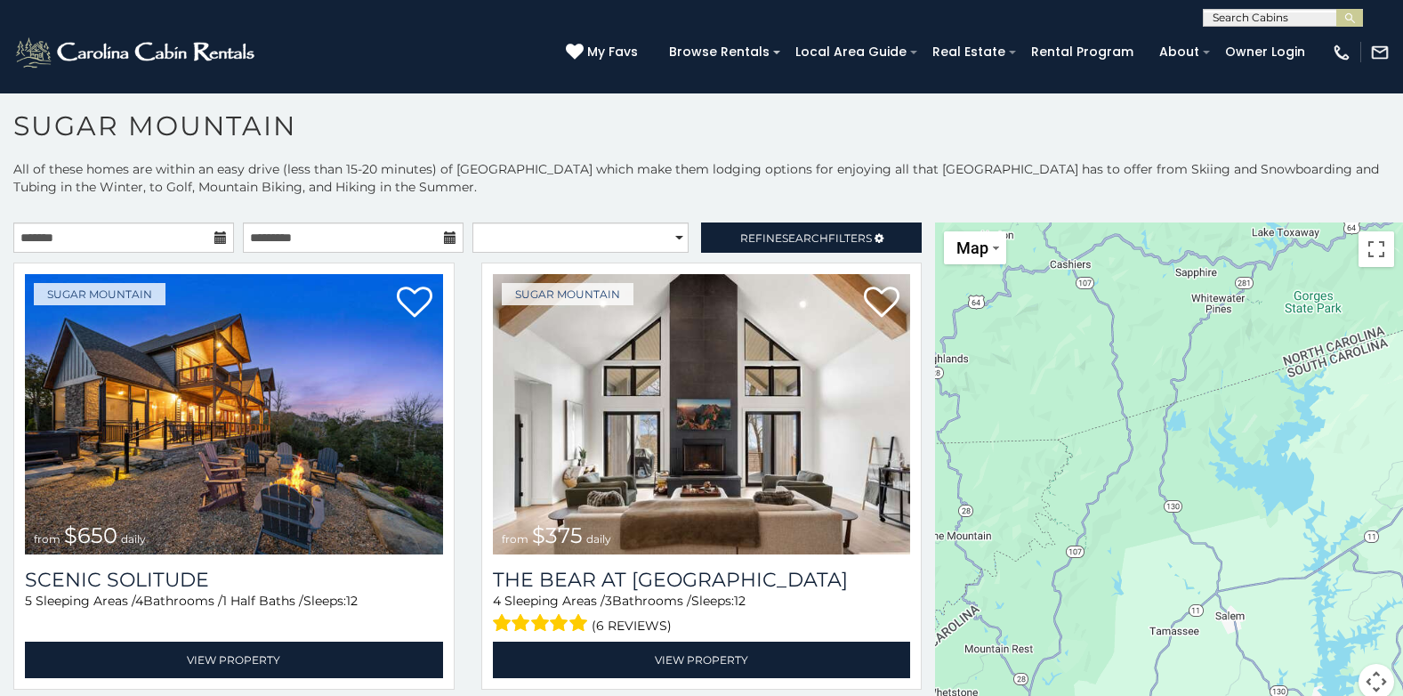
drag, startPoint x: 1113, startPoint y: 505, endPoint x: 1233, endPoint y: 154, distance: 370.6
click at [1233, 154] on div "**********" at bounding box center [701, 402] width 1403 height 586
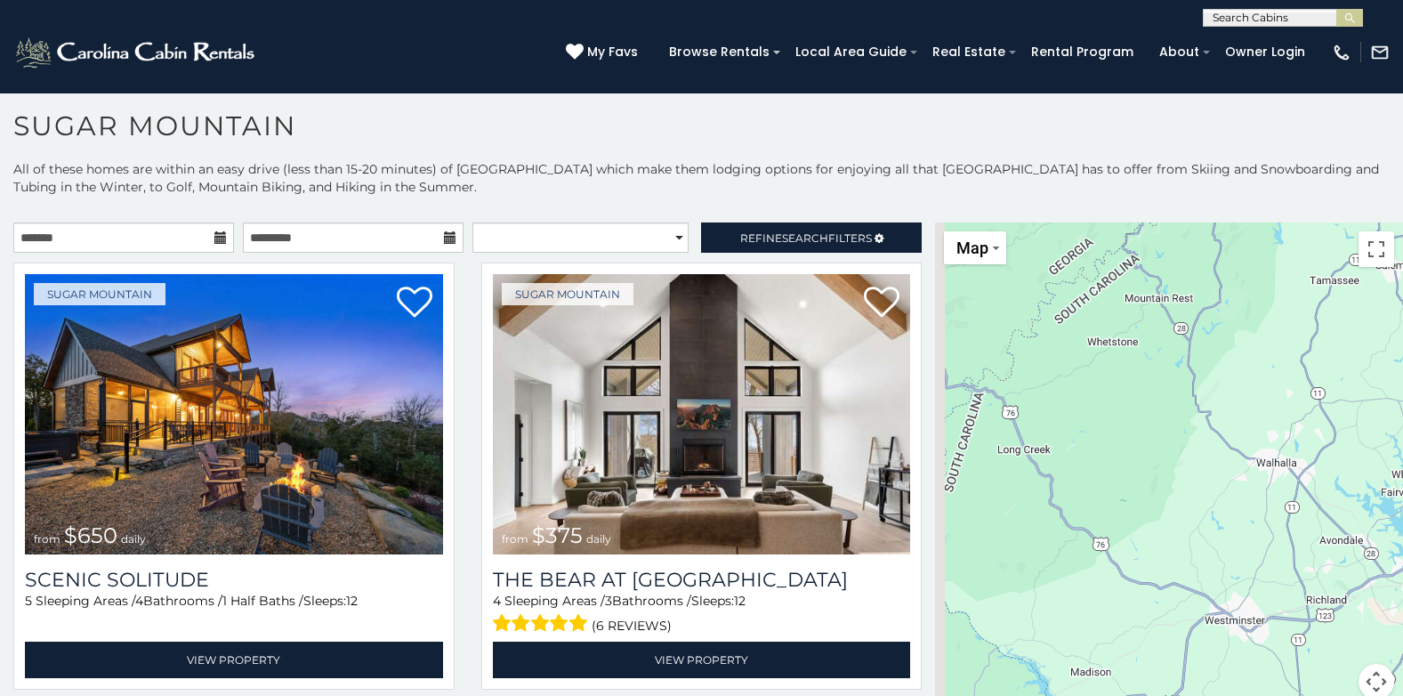
drag, startPoint x: 1145, startPoint y: 584, endPoint x: 1313, endPoint y: 208, distance: 411.1
click at [1313, 208] on div "**********" at bounding box center [701, 453] width 1403 height 587
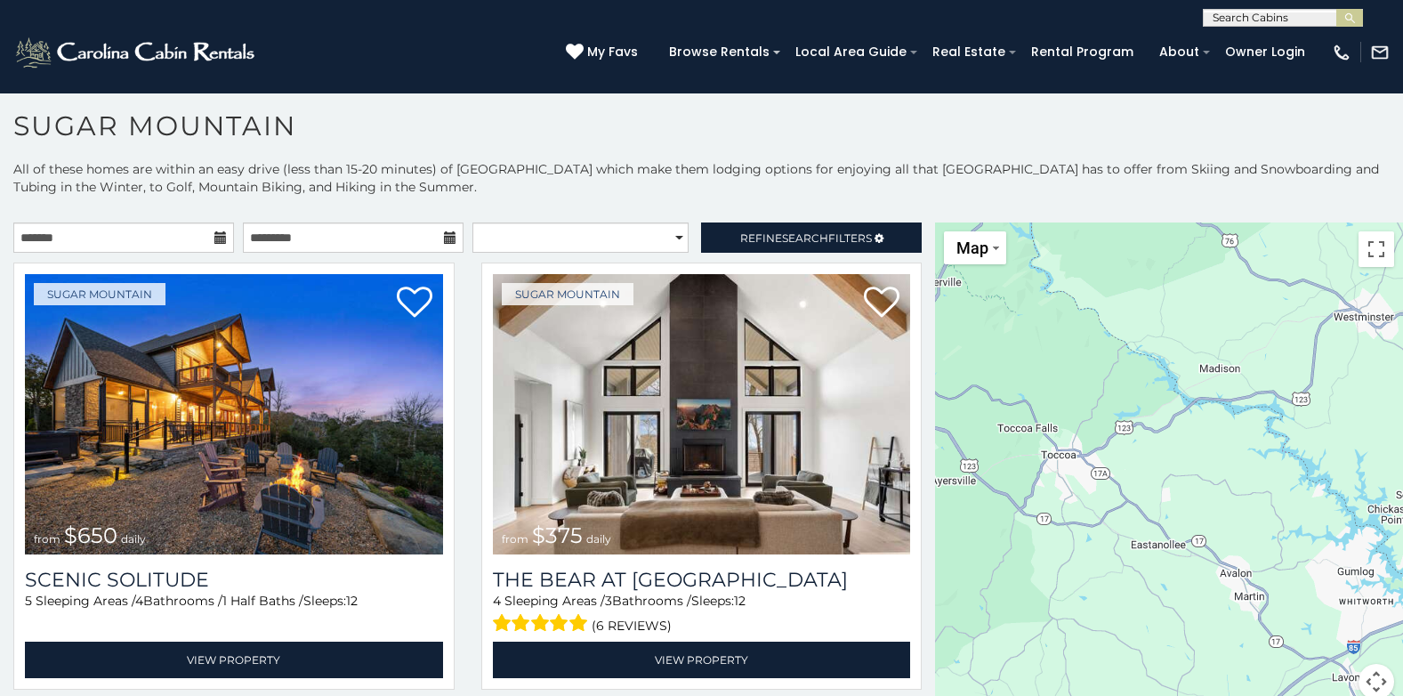
drag, startPoint x: 1165, startPoint y: 526, endPoint x: 1299, endPoint y: 206, distance: 347.4
click at [1299, 206] on div "**********" at bounding box center [701, 453] width 1403 height 587
drag, startPoint x: 1220, startPoint y: 597, endPoint x: 1327, endPoint y: 239, distance: 373.3
click at [1327, 239] on div "$650 $375 $350 $350 $200 $375 $195 $265 $190 $175 $290 $155 $175 $345 $1,095 $1…" at bounding box center [1169, 471] width 468 height 498
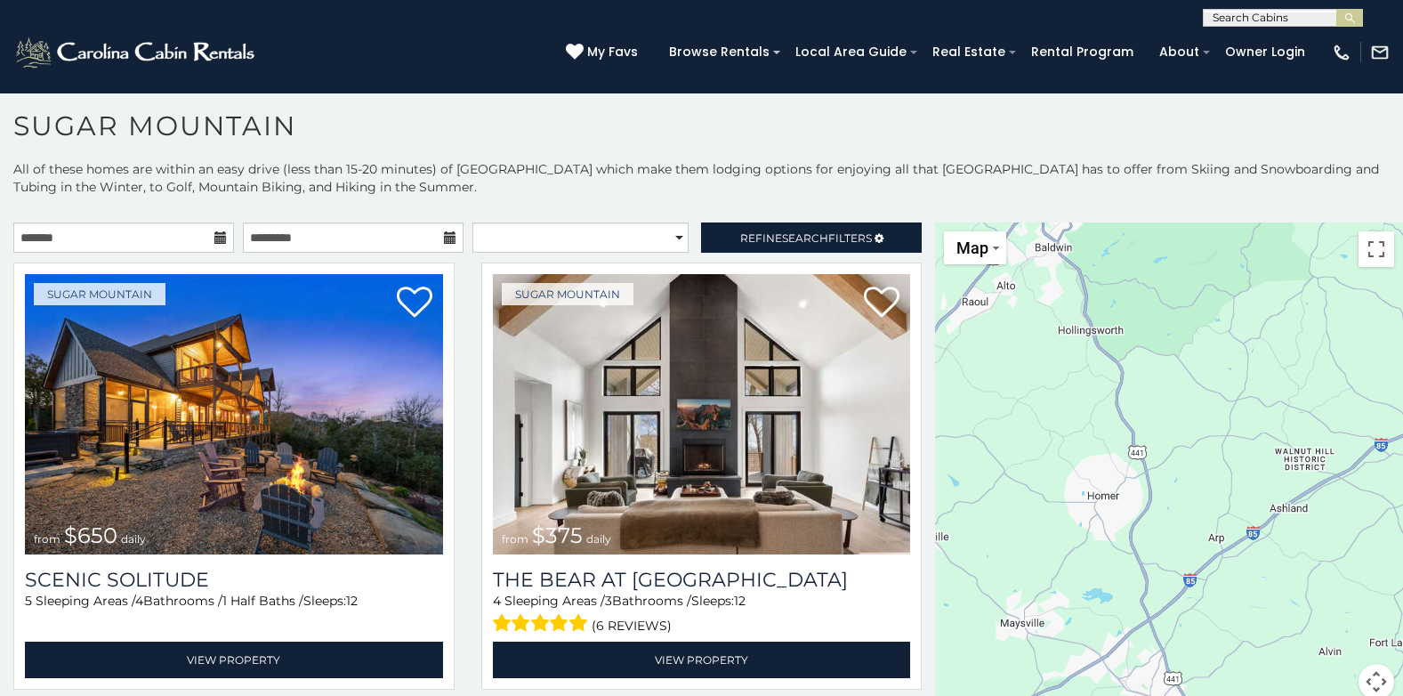
drag, startPoint x: 1051, startPoint y: 433, endPoint x: 1319, endPoint y: 186, distance: 364.6
click at [1319, 186] on div "**********" at bounding box center [701, 453] width 1403 height 587
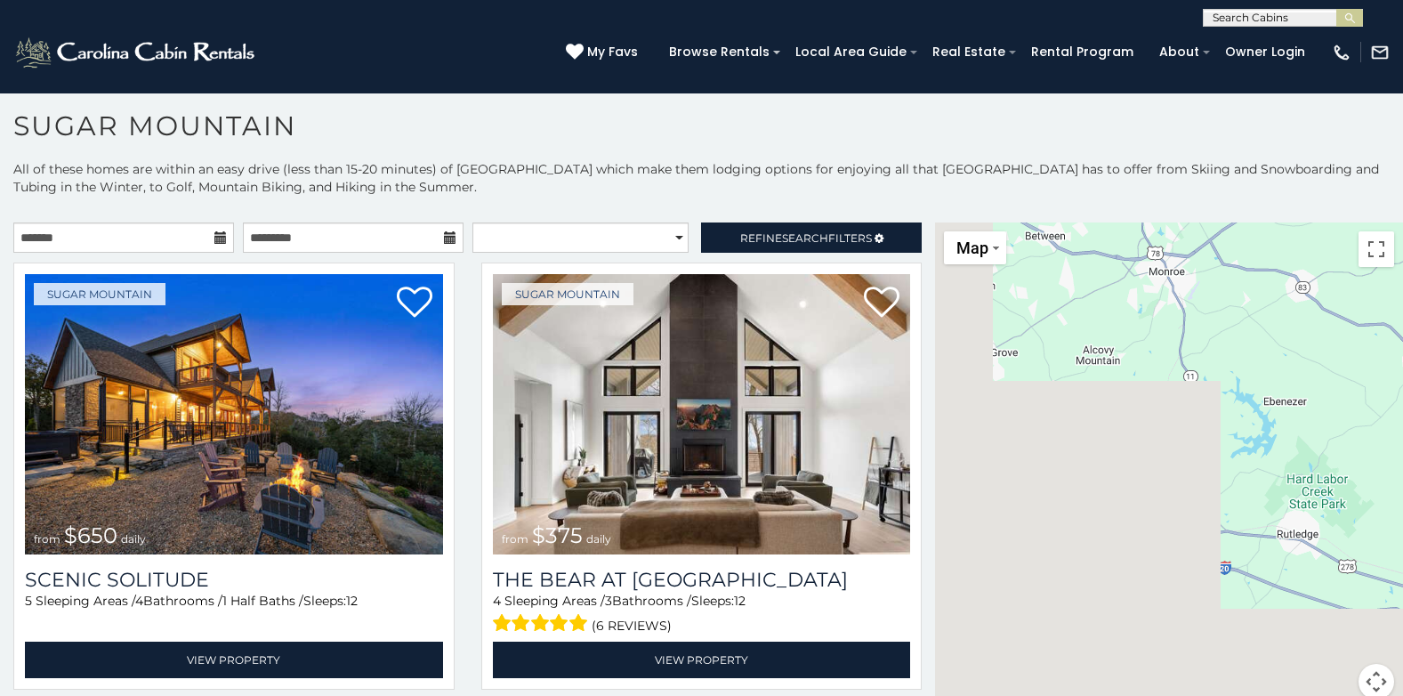
drag, startPoint x: 1260, startPoint y: 582, endPoint x: 1353, endPoint y: 186, distance: 406.7
click at [1353, 186] on div "**********" at bounding box center [701, 453] width 1403 height 587
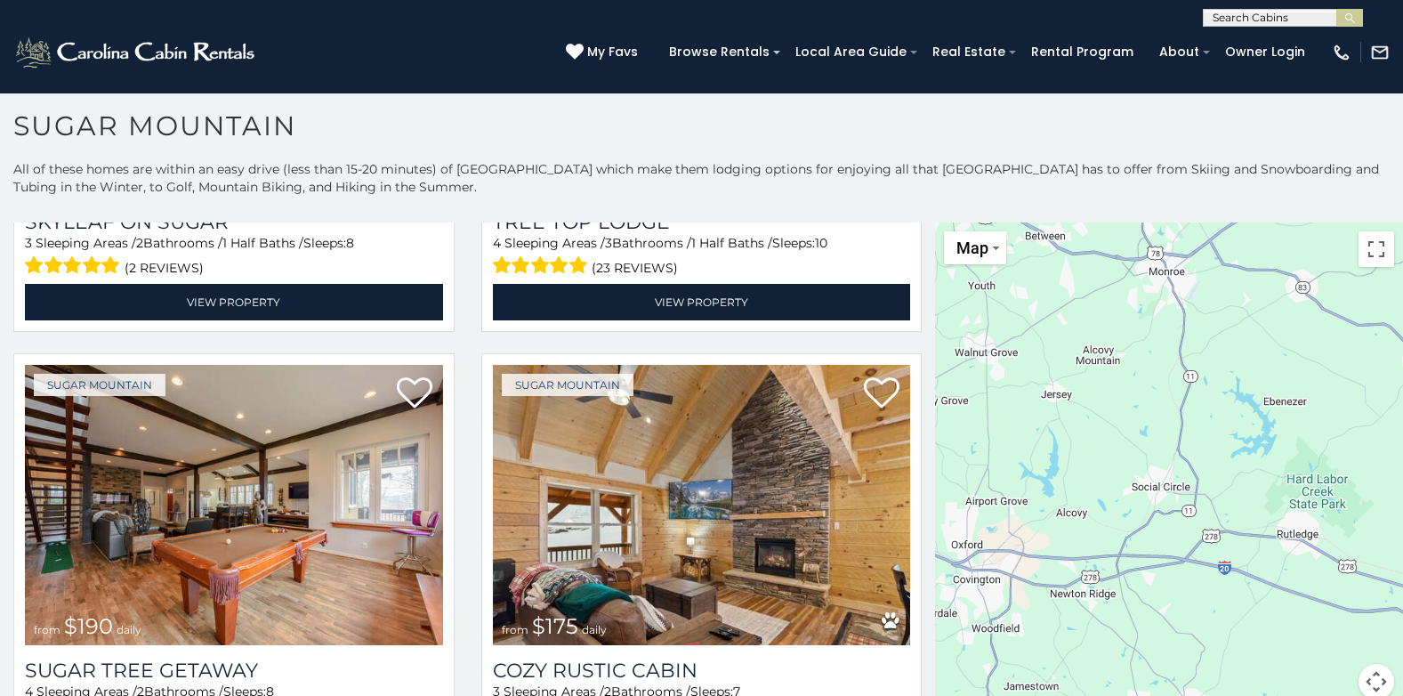
scroll to position [1866, 0]
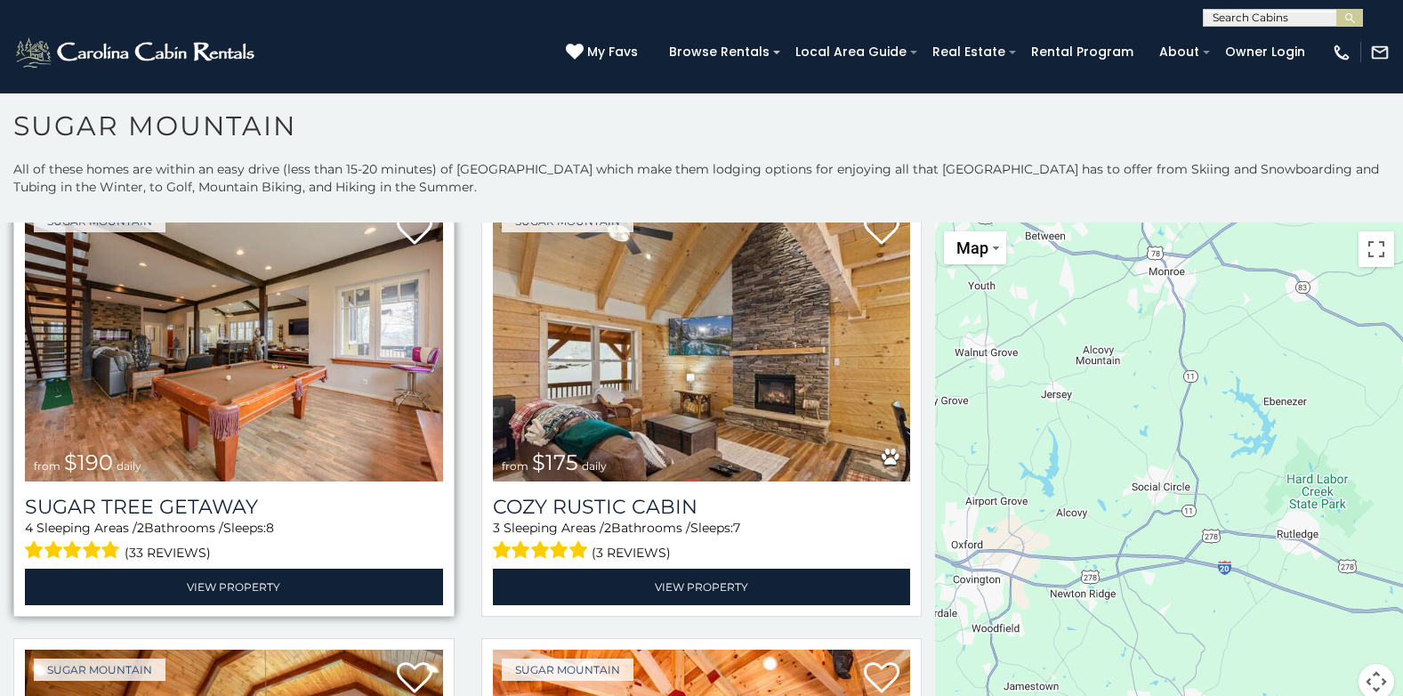
click at [211, 383] on img at bounding box center [234, 341] width 418 height 280
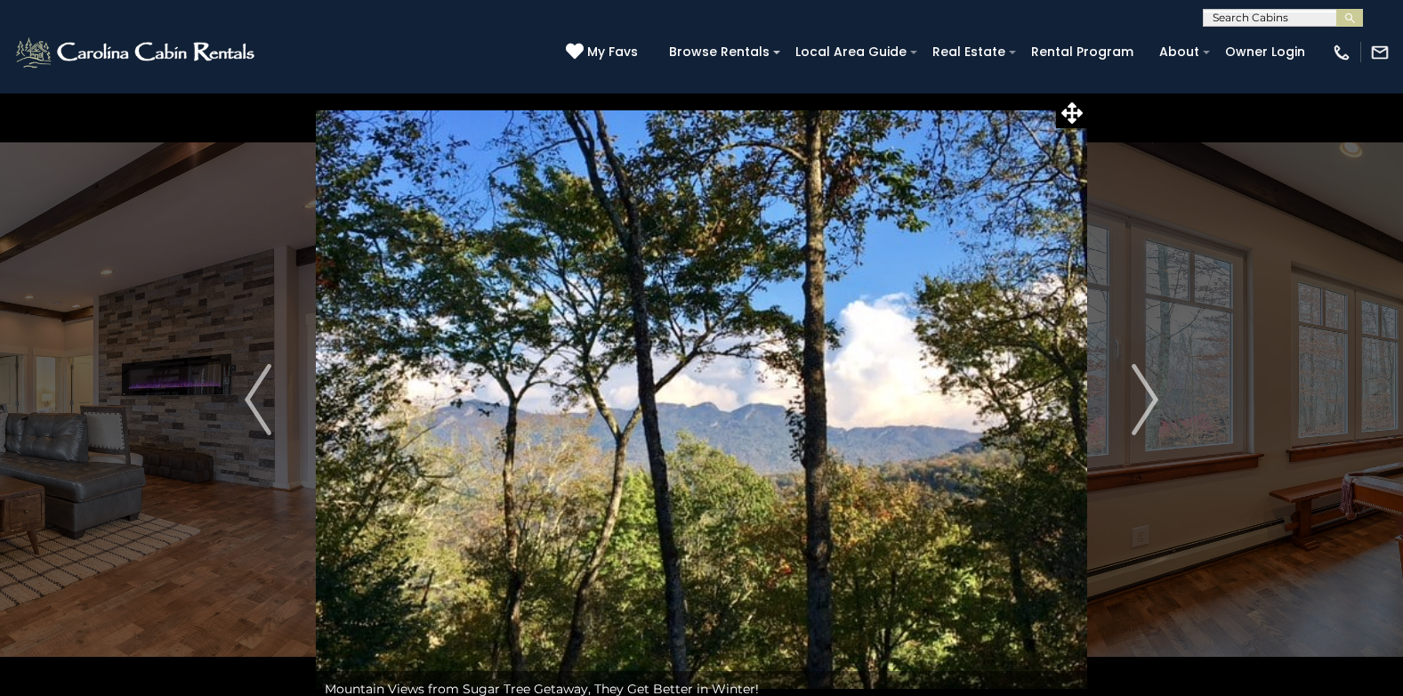
click at [1154, 399] on img "Next" at bounding box center [1145, 399] width 27 height 71
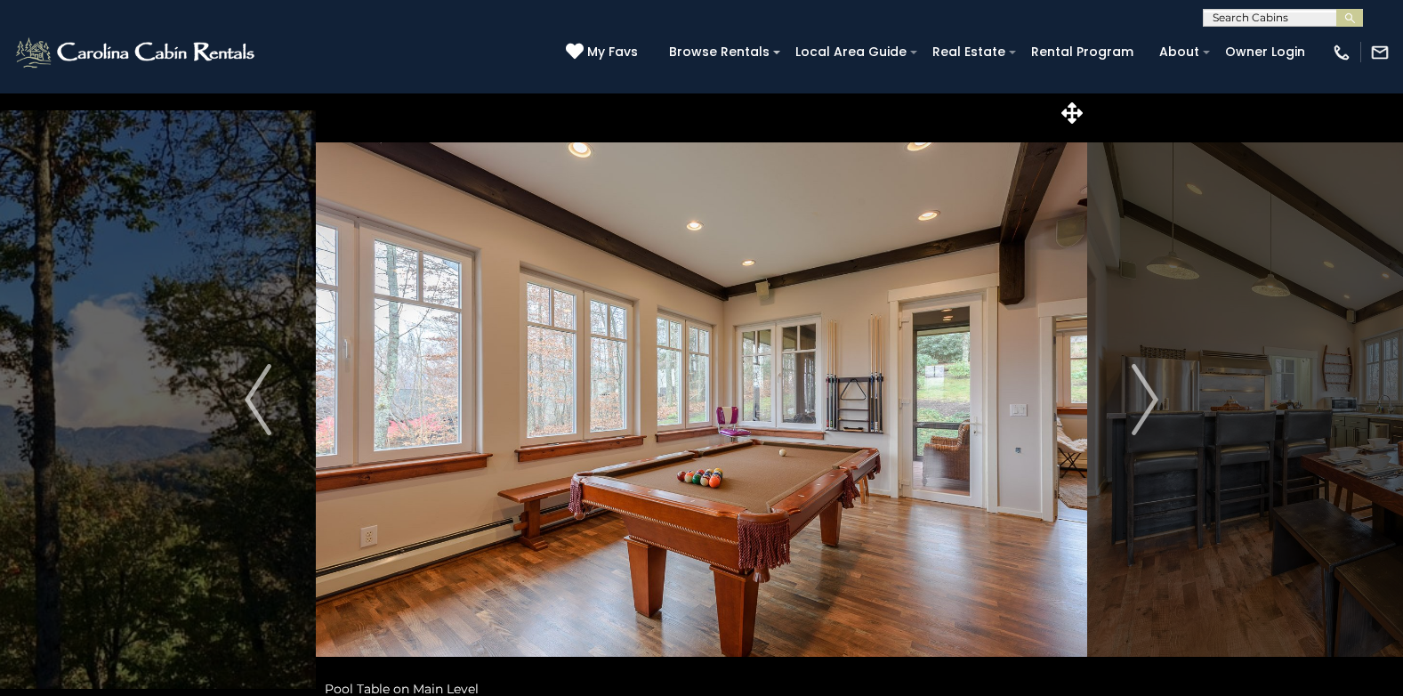
click at [1154, 399] on img "Next" at bounding box center [1145, 399] width 27 height 71
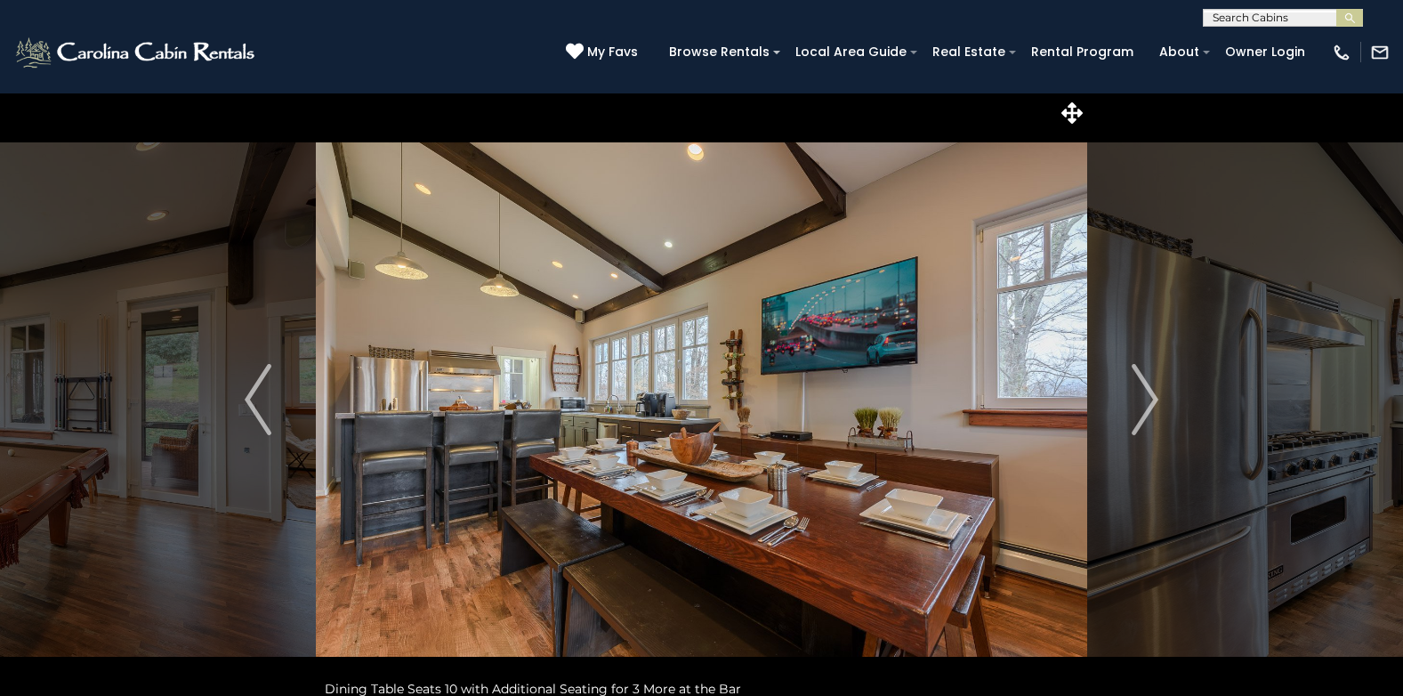
click at [1154, 399] on img "Next" at bounding box center [1145, 399] width 27 height 71
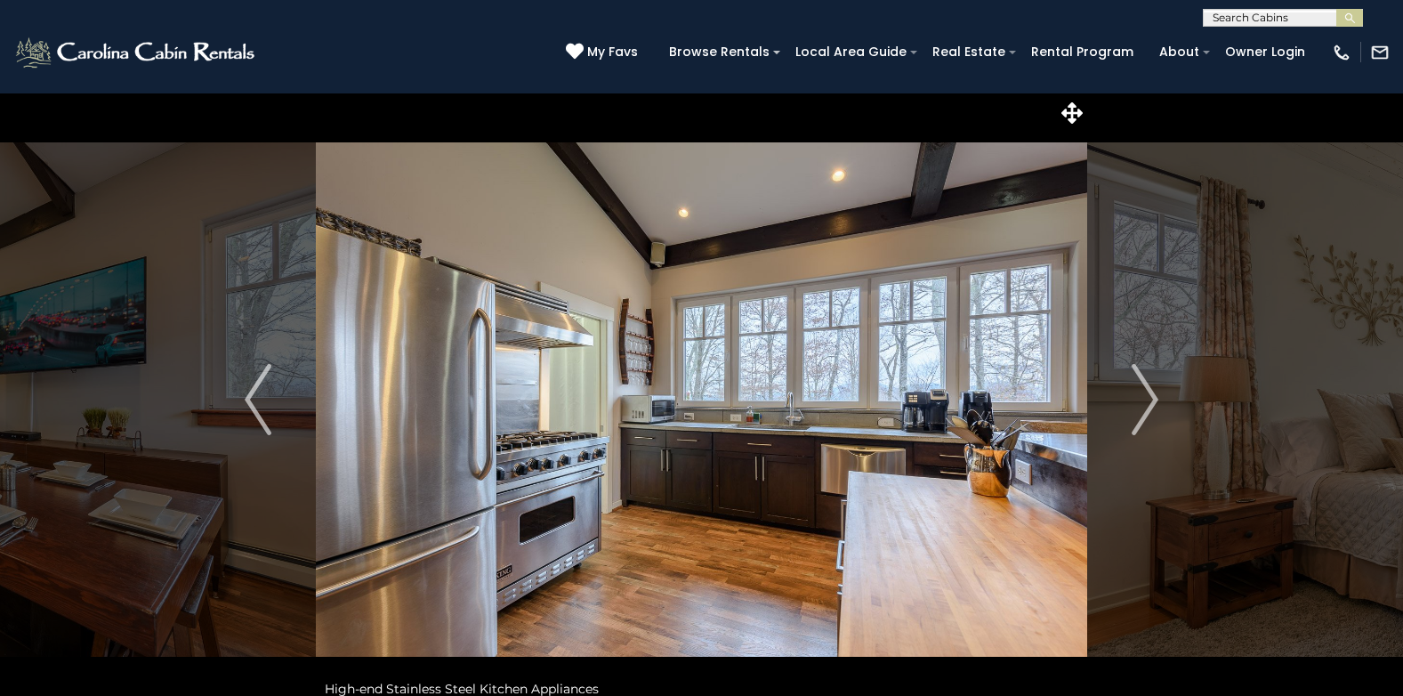
click at [1154, 399] on img "Next" at bounding box center [1145, 399] width 27 height 71
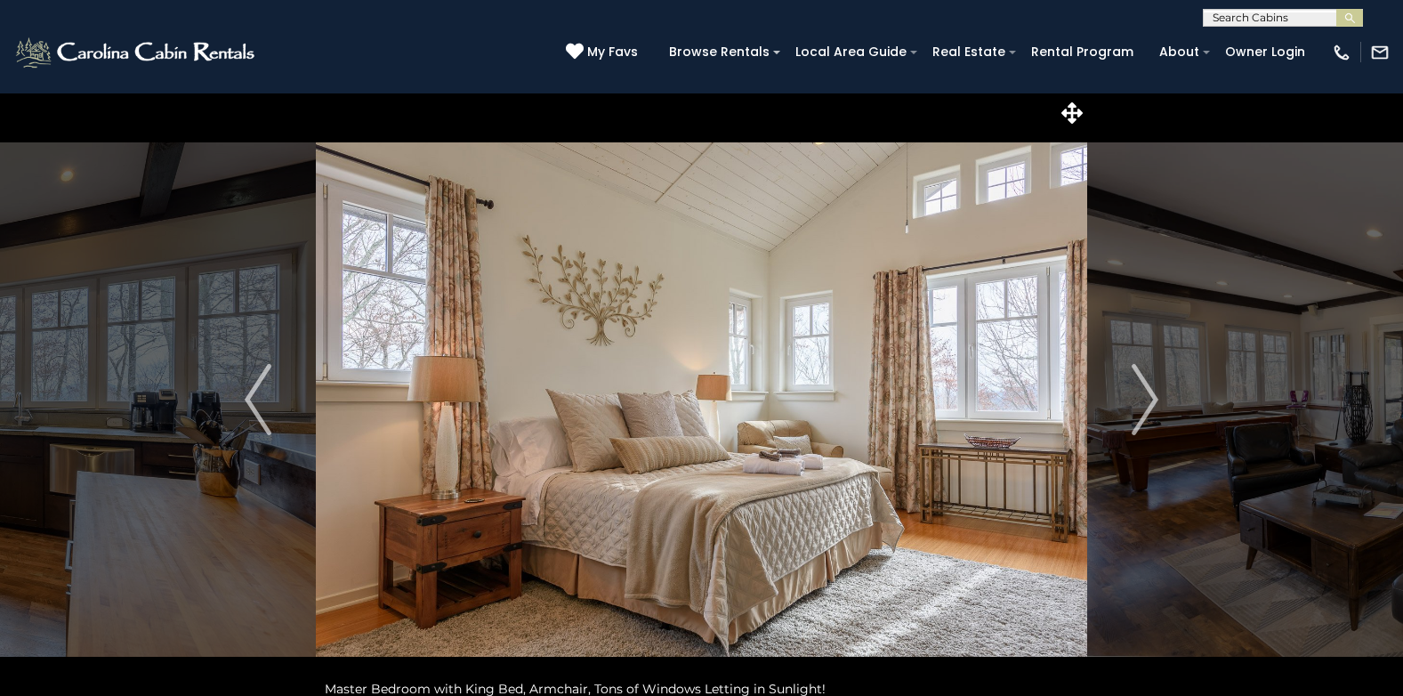
click at [1154, 399] on img "Next" at bounding box center [1145, 399] width 27 height 71
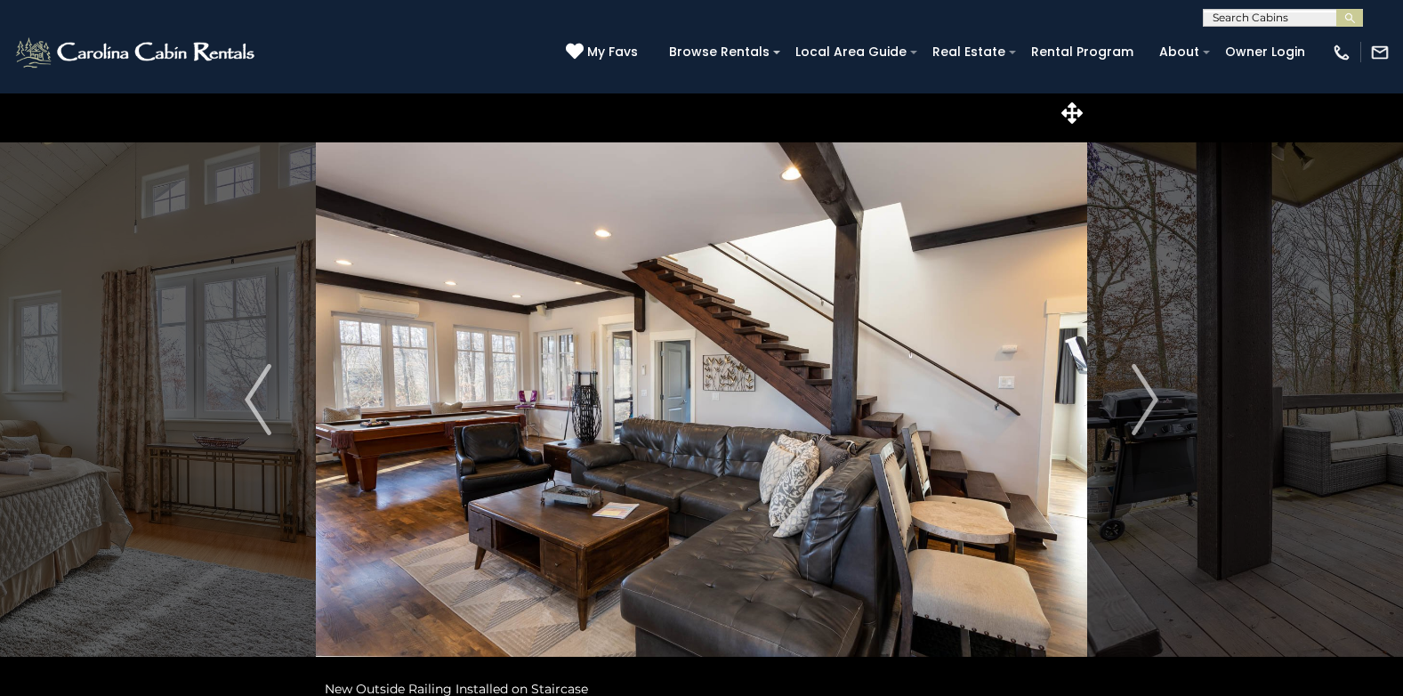
click at [1154, 399] on img "Next" at bounding box center [1145, 399] width 27 height 71
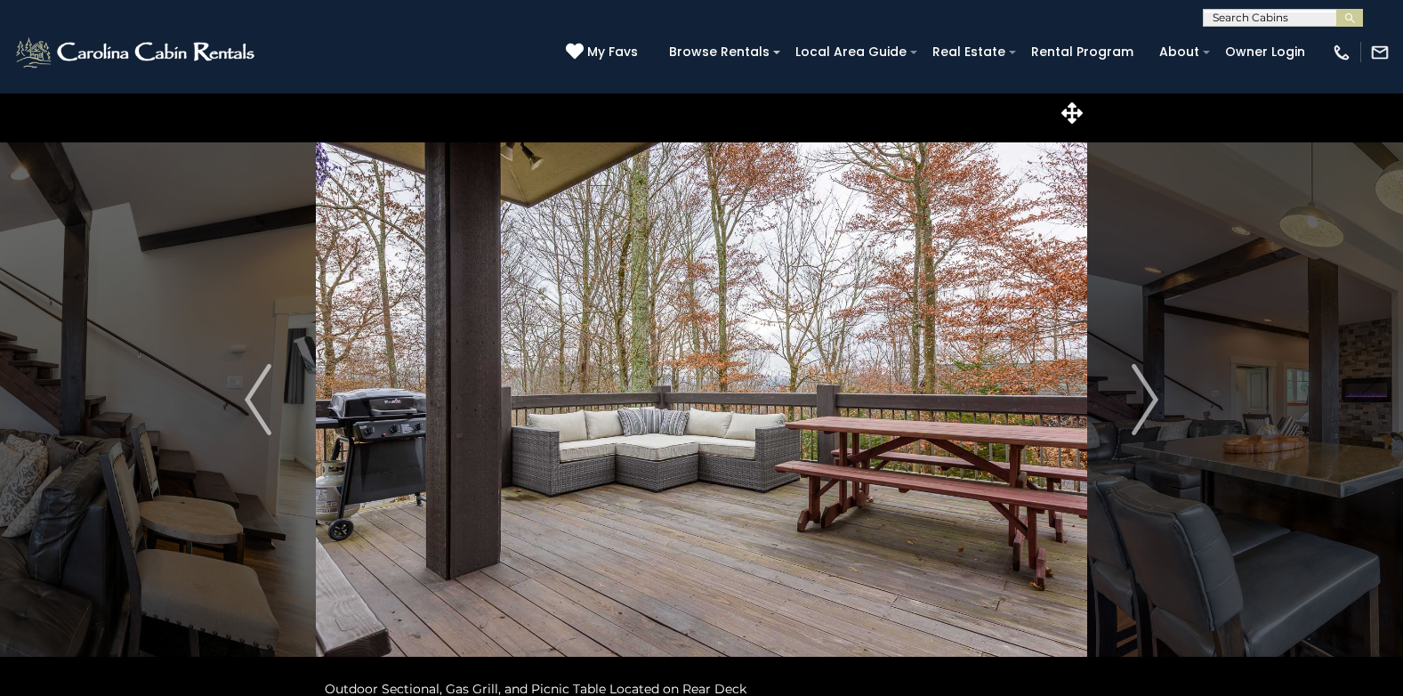
click at [425, 439] on img at bounding box center [702, 400] width 772 height 614
click at [245, 402] on img "Previous" at bounding box center [258, 399] width 27 height 71
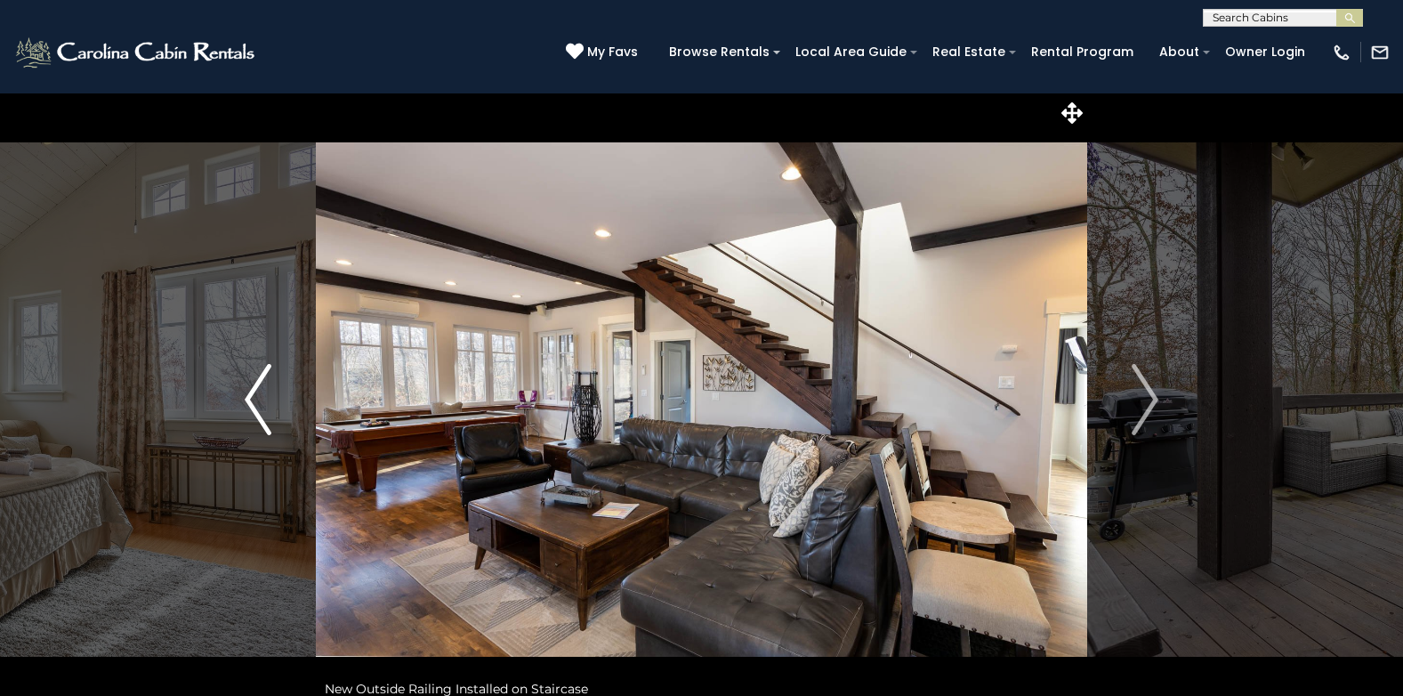
click at [245, 402] on img "Previous" at bounding box center [258, 399] width 27 height 71
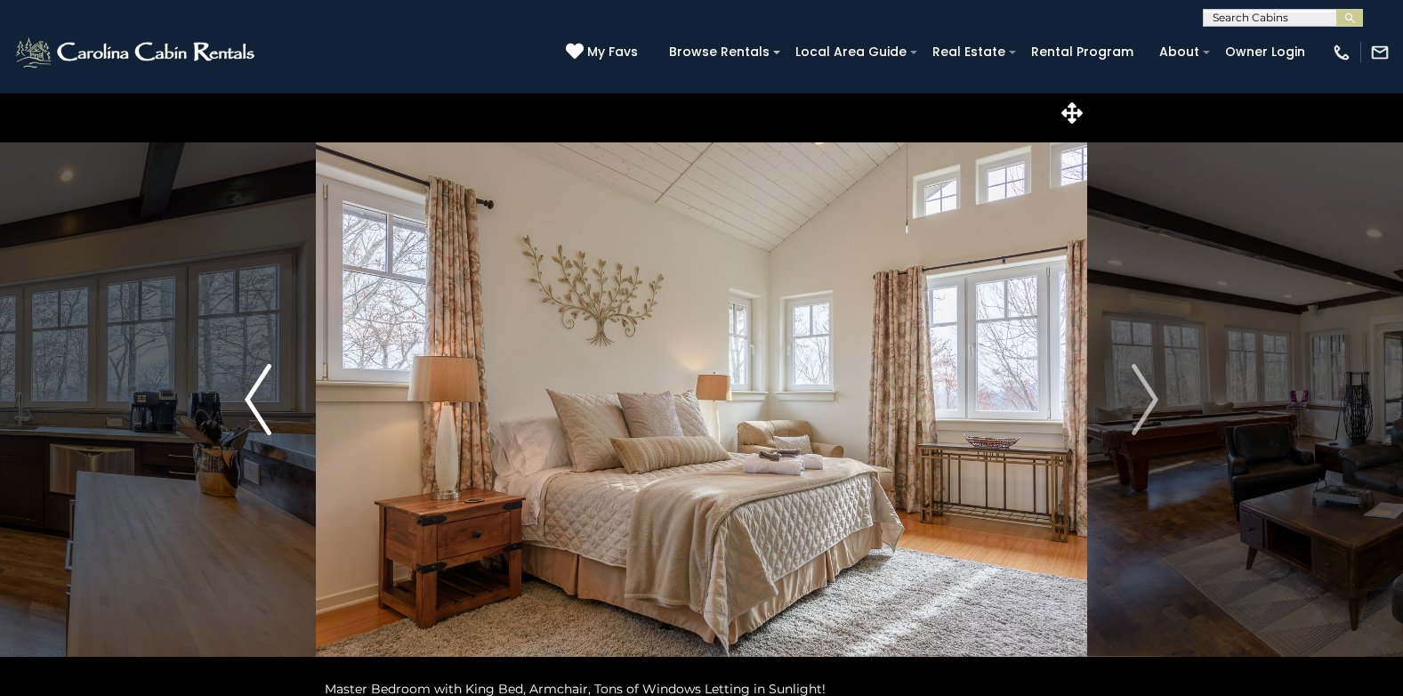
click at [245, 402] on img "Previous" at bounding box center [258, 399] width 27 height 71
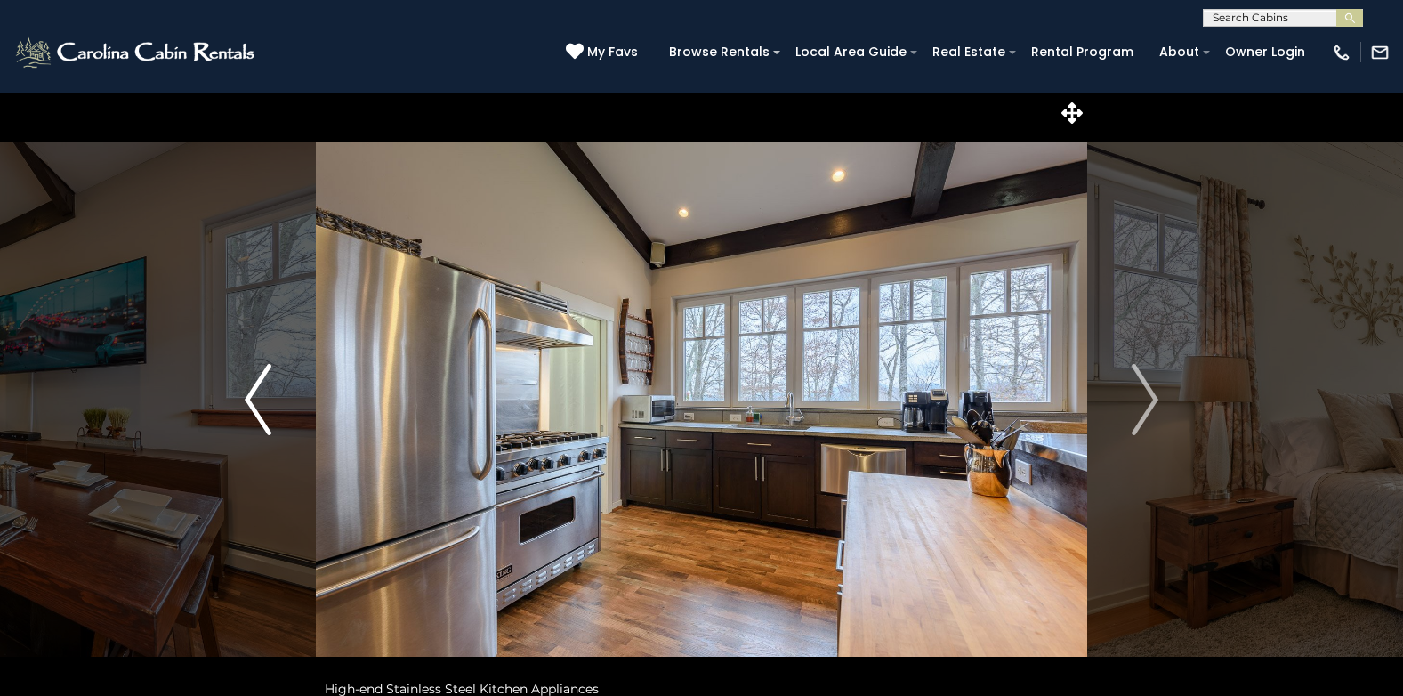
click at [245, 402] on img "Previous" at bounding box center [258, 399] width 27 height 71
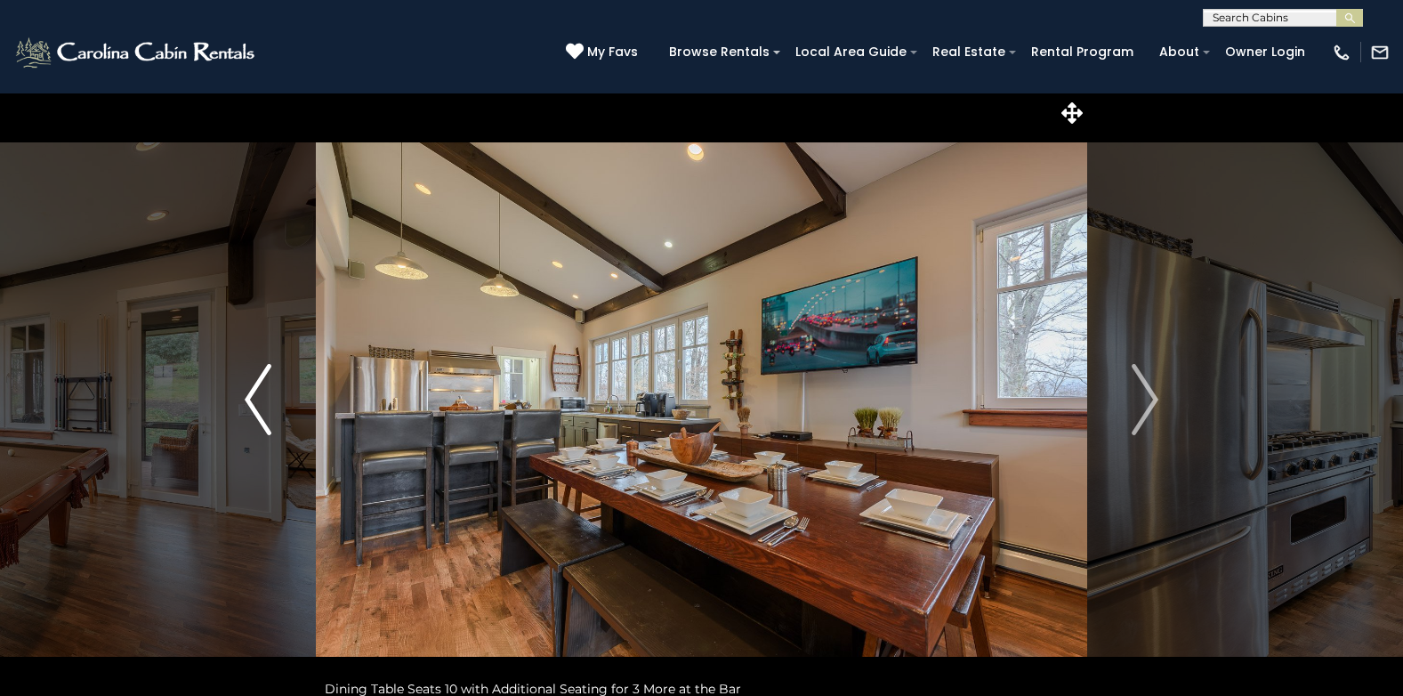
click at [245, 402] on img "Previous" at bounding box center [258, 399] width 27 height 71
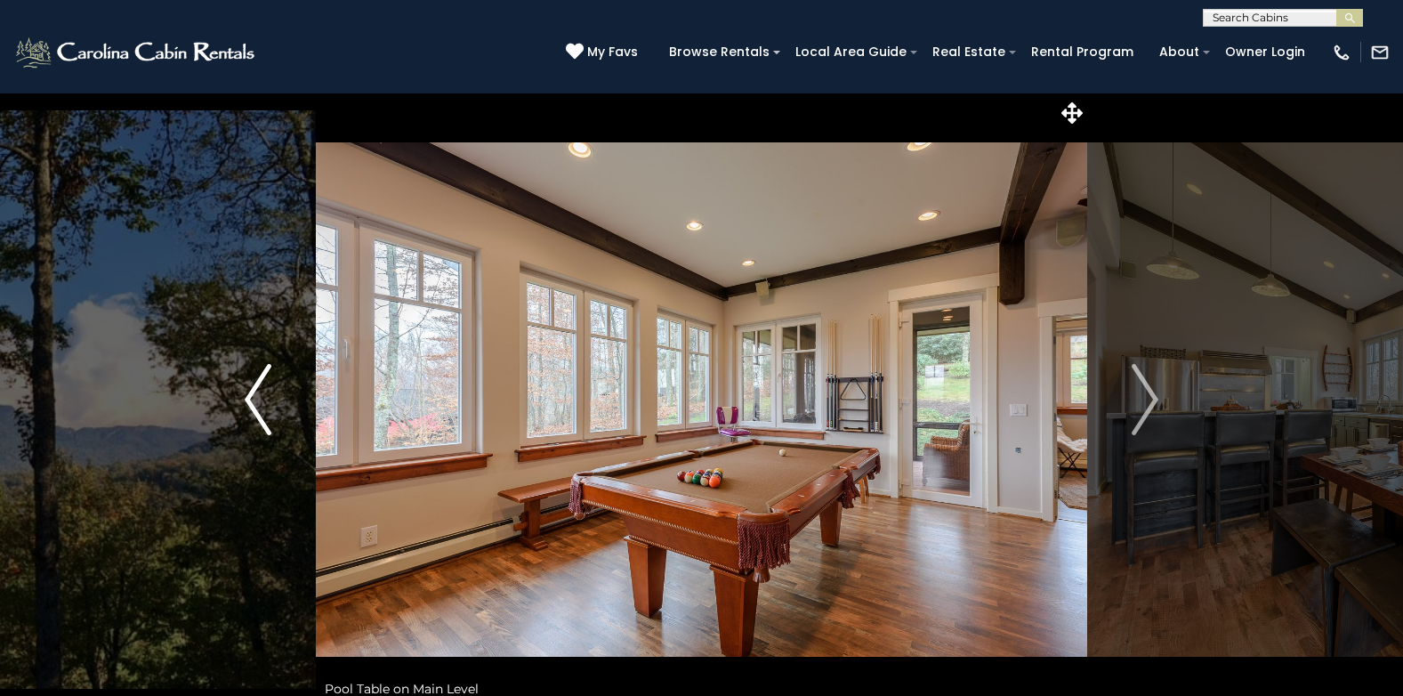
click at [245, 402] on img "Previous" at bounding box center [258, 399] width 27 height 71
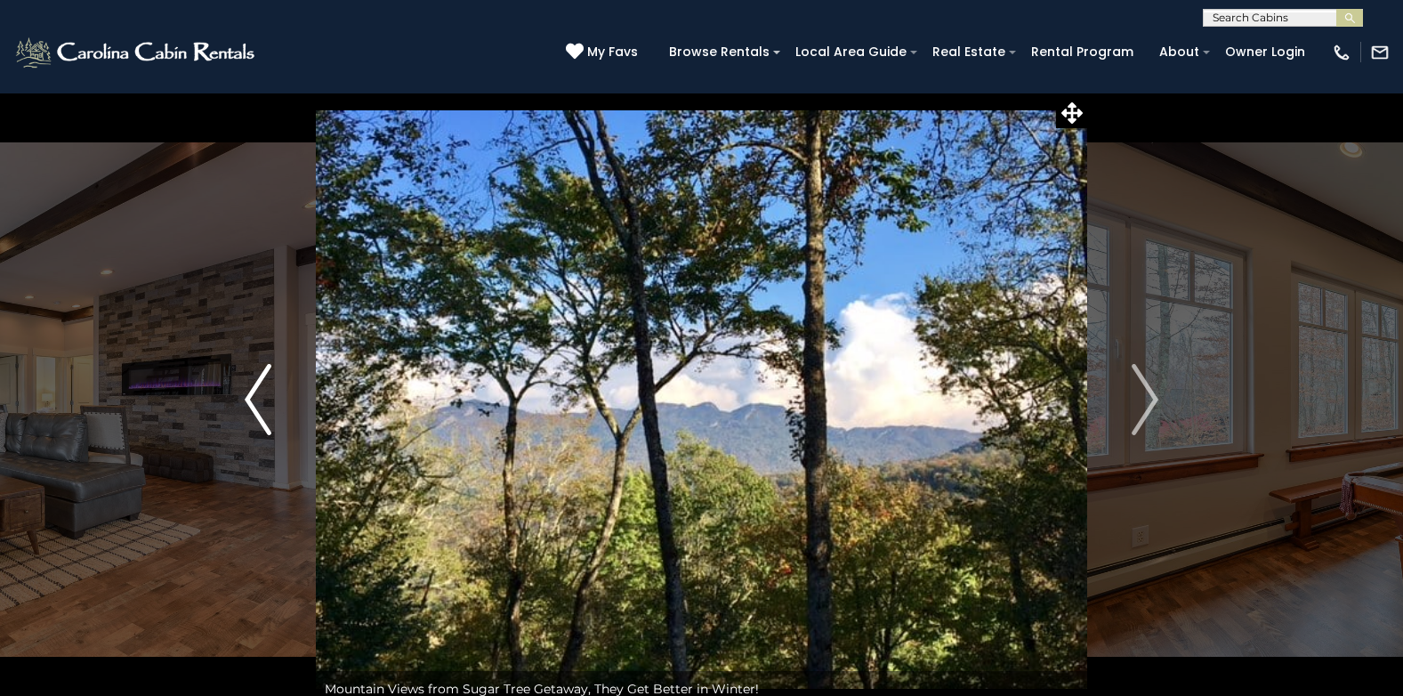
click at [245, 402] on img "Previous" at bounding box center [258, 399] width 27 height 71
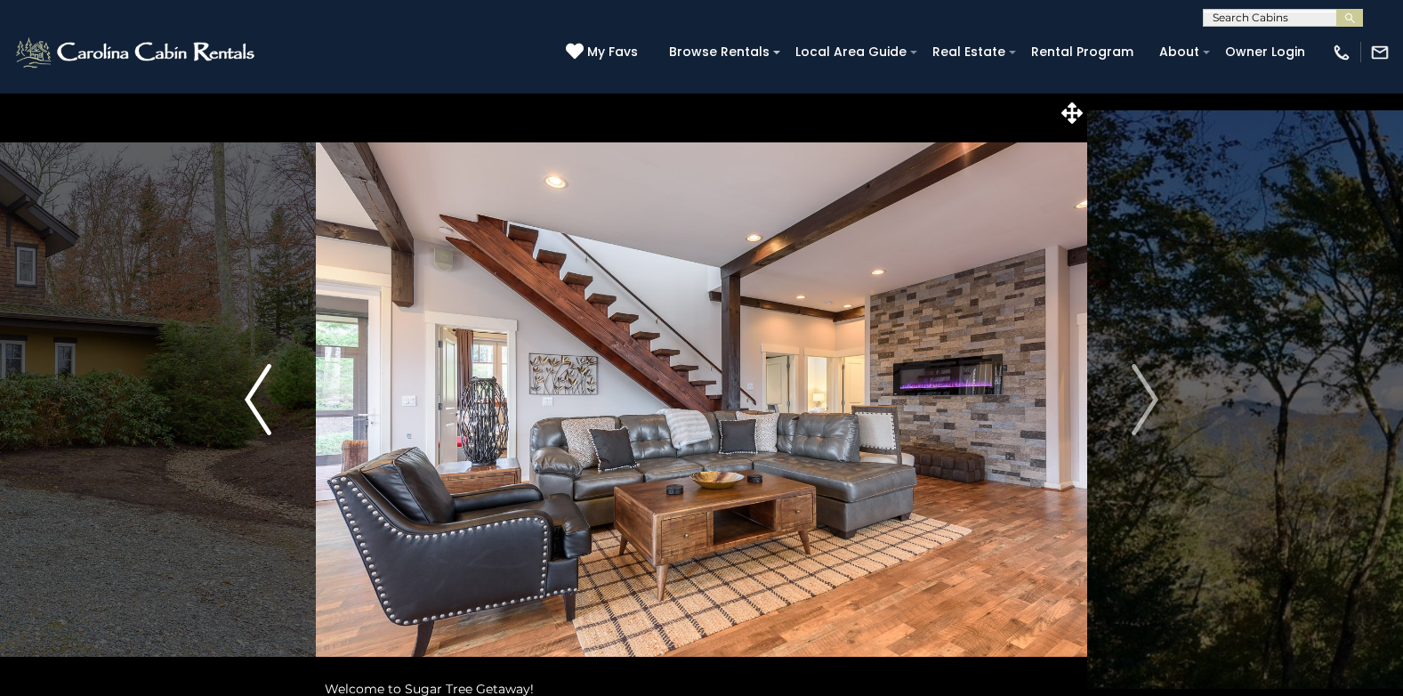
click at [245, 402] on img "Previous" at bounding box center [258, 399] width 27 height 71
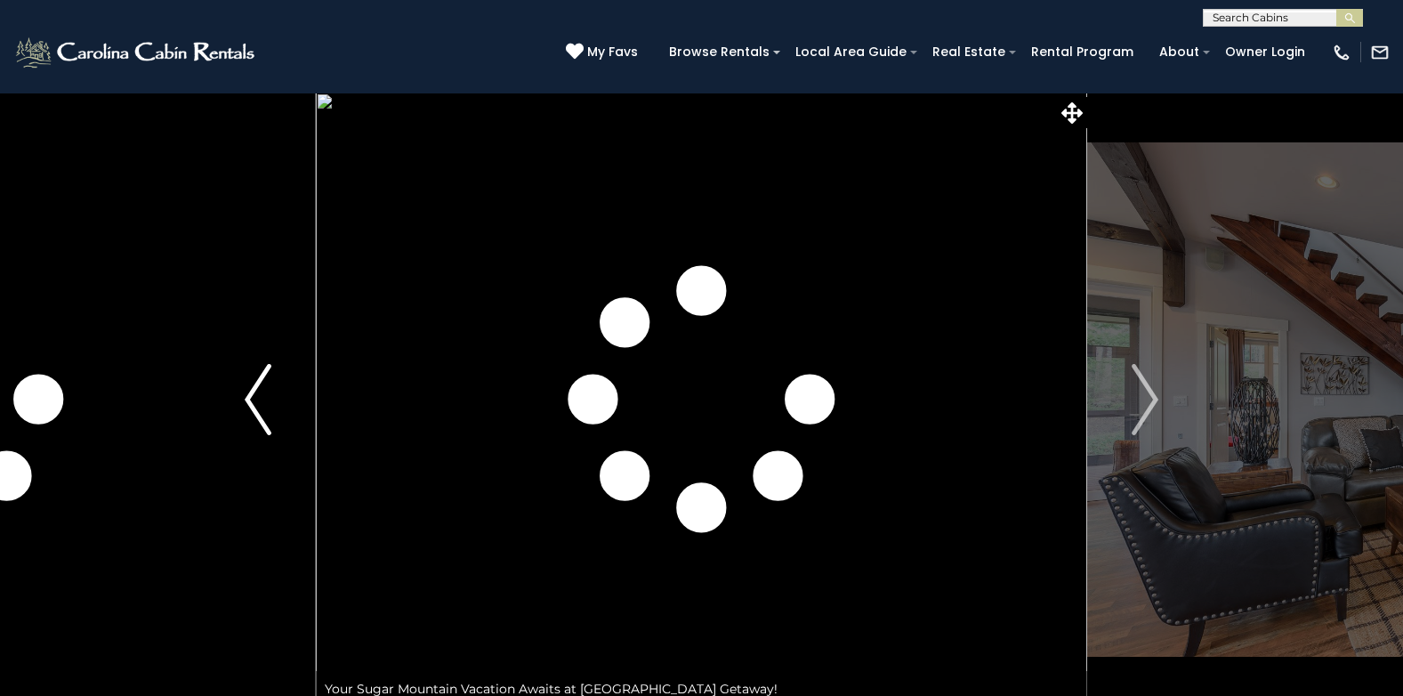
click at [245, 402] on img "Previous" at bounding box center [258, 399] width 27 height 71
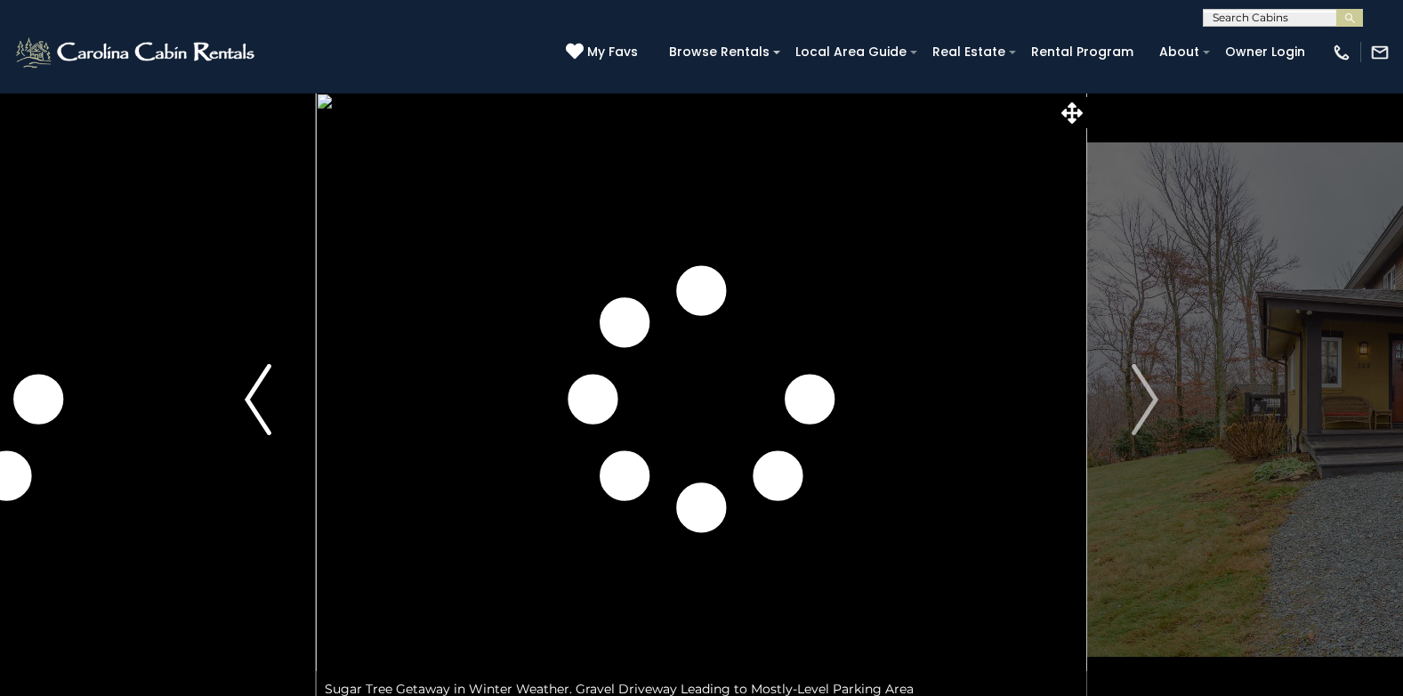
click at [245, 402] on img "Previous" at bounding box center [258, 399] width 27 height 71
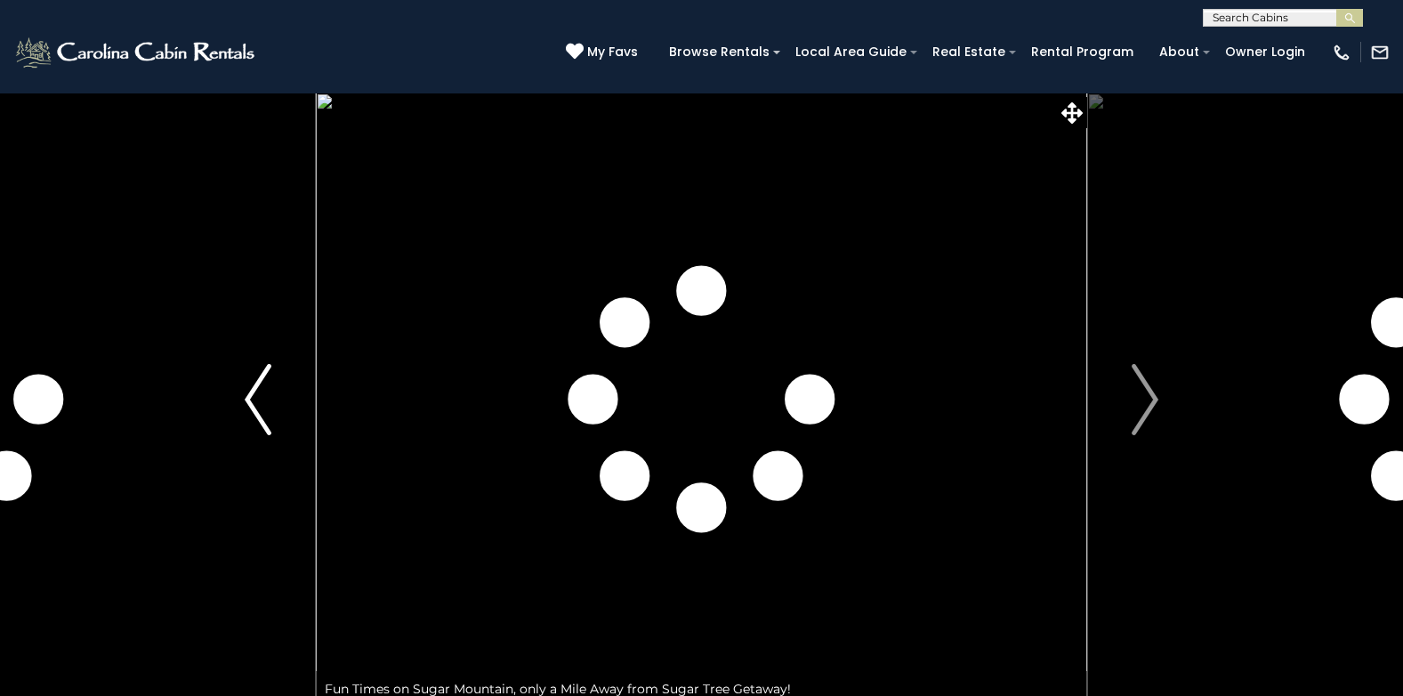
click at [245, 402] on img "Previous" at bounding box center [258, 399] width 27 height 71
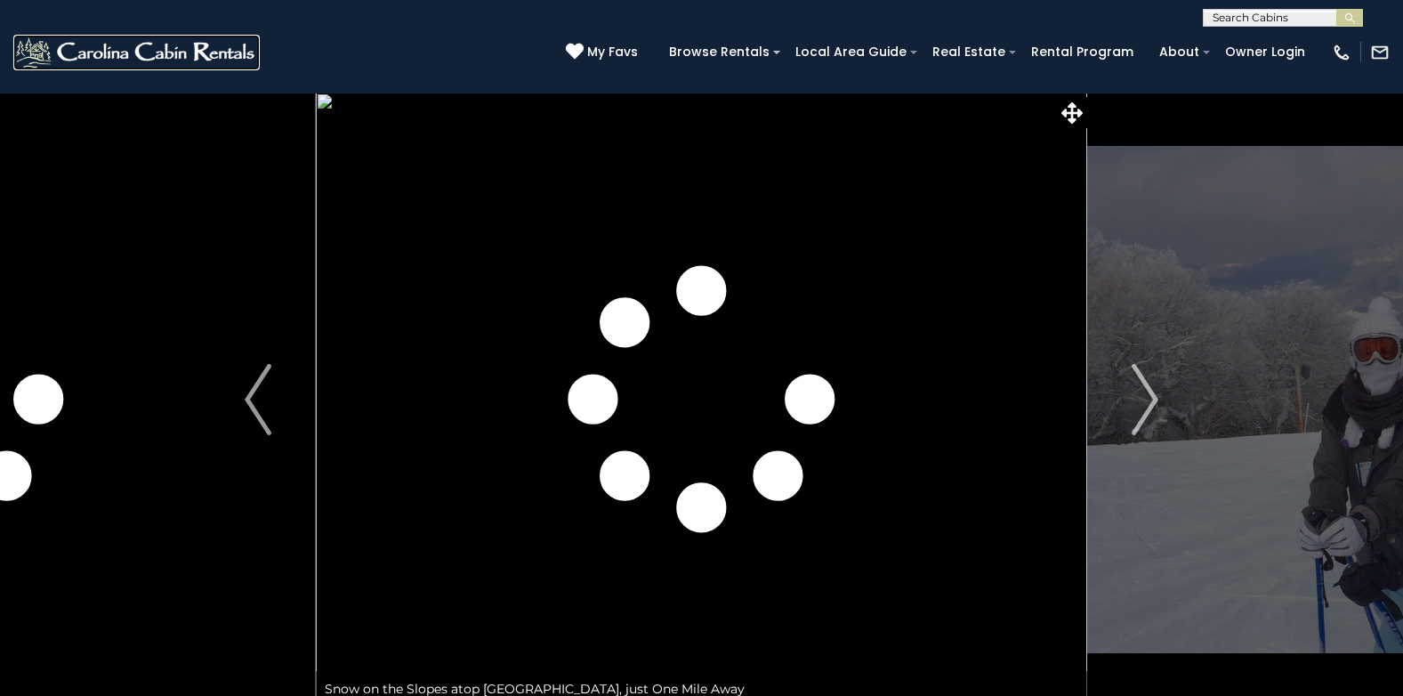
click at [216, 53] on img at bounding box center [136, 53] width 246 height 36
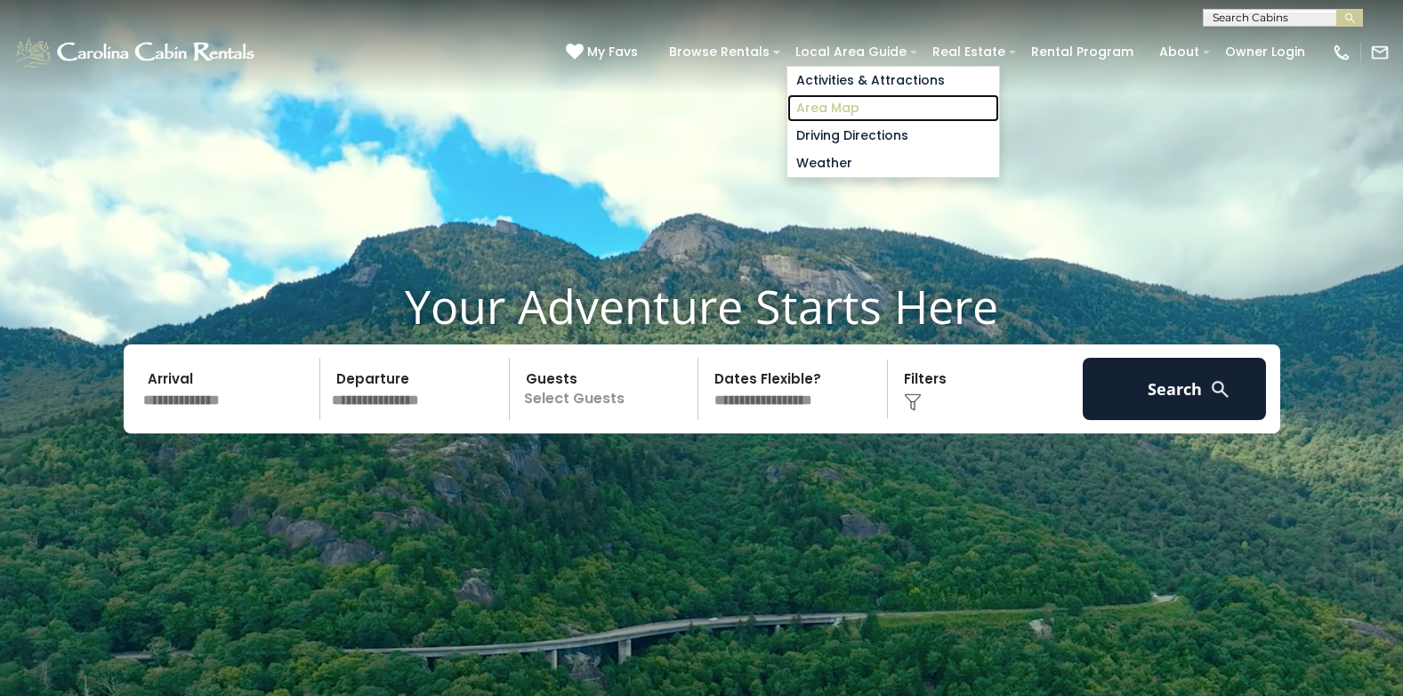
click at [851, 105] on link "Area Map" at bounding box center [894, 108] width 212 height 28
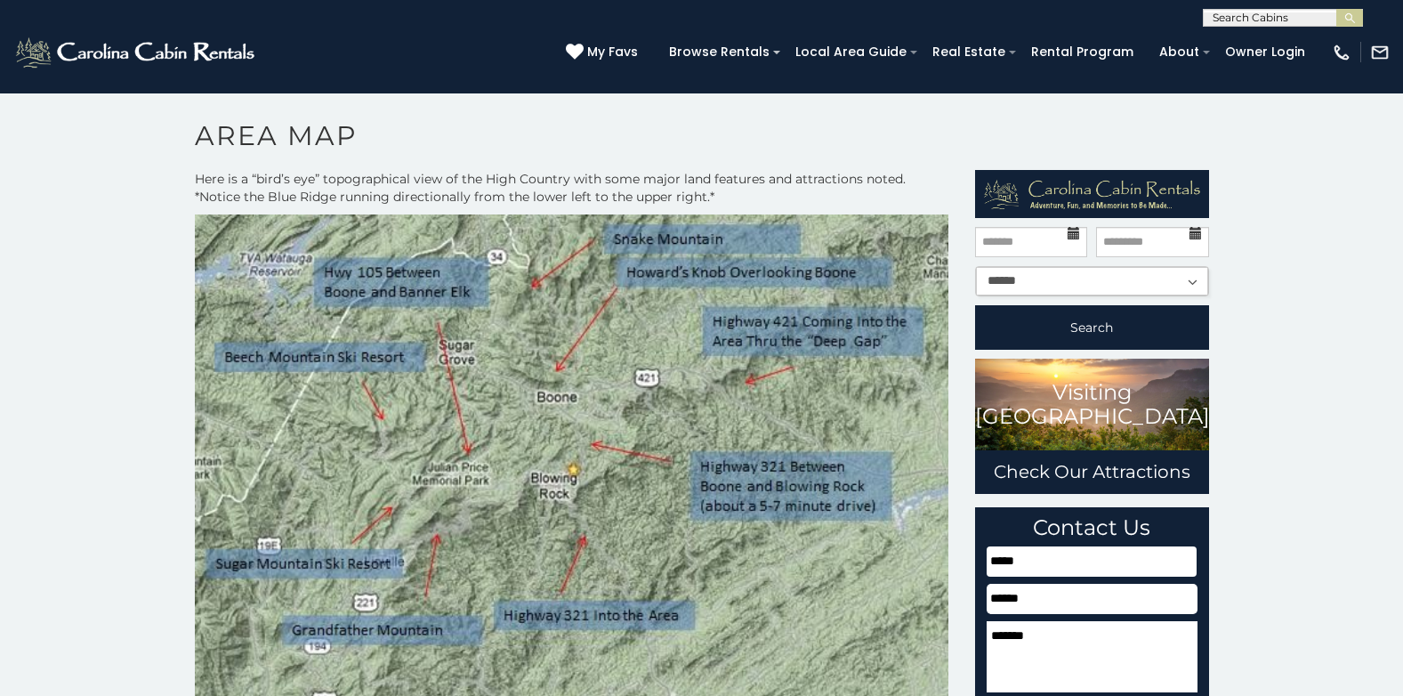
click at [643, 394] on img at bounding box center [572, 502] width 755 height 577
